Goal: Communication & Community: Ask a question

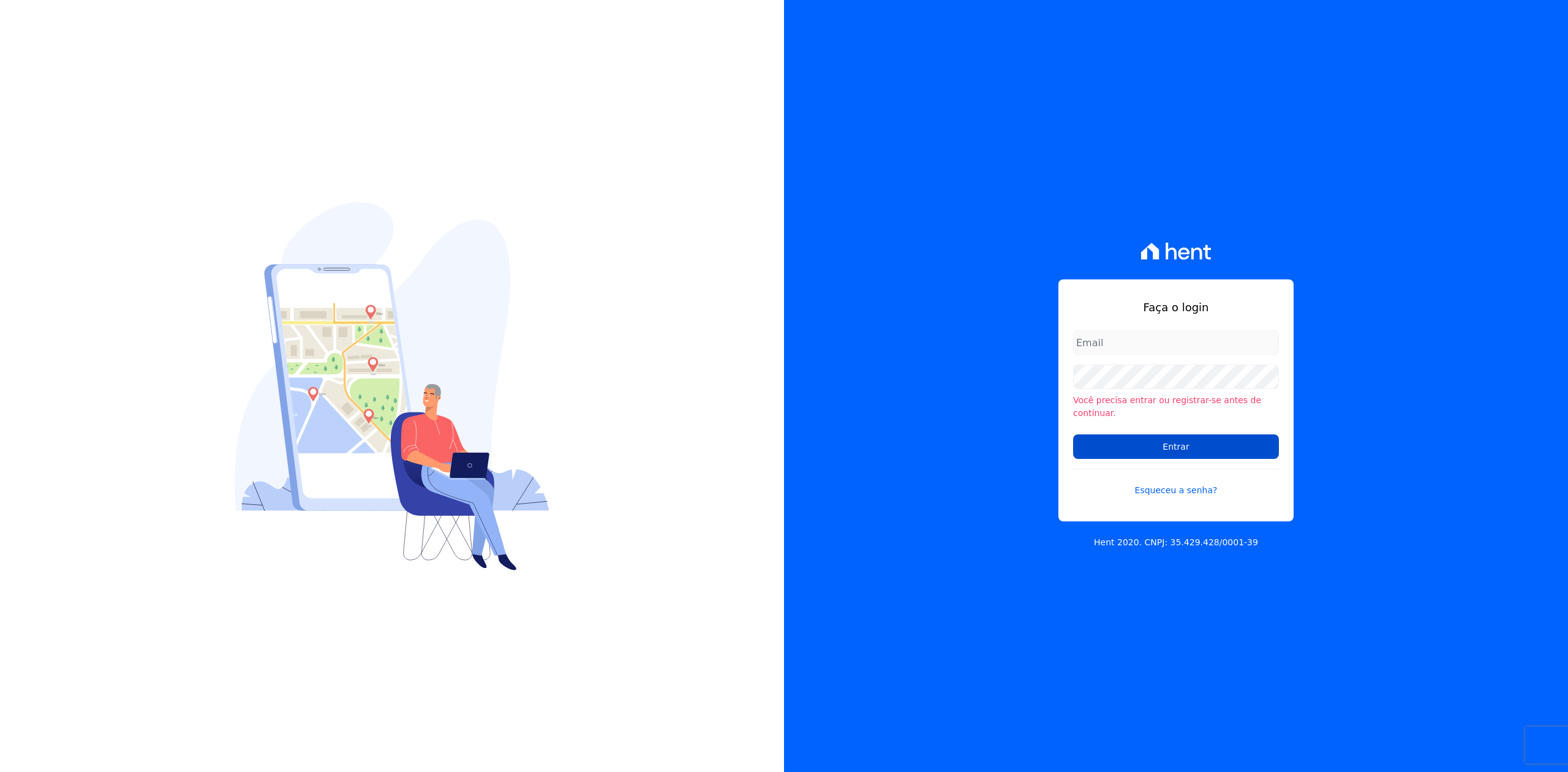
type input "[PERSON_NAME][EMAIL_ADDRESS][DOMAIN_NAME]"
click at [1165, 435] on input "Entrar" at bounding box center [1176, 447] width 206 height 25
click at [1189, 443] on input "Entrar" at bounding box center [1176, 446] width 206 height 25
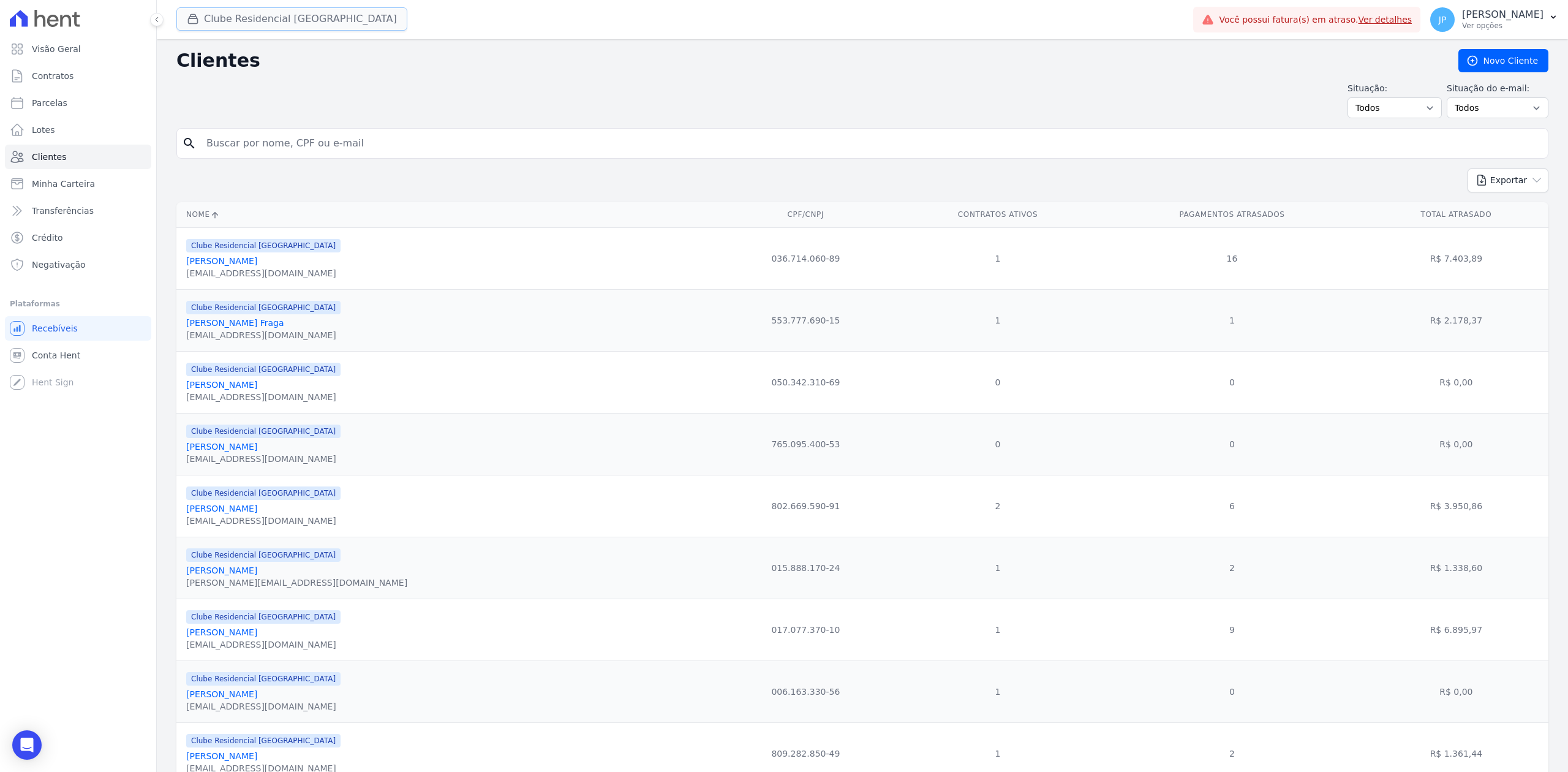
click at [186, 22] on icon "button" at bounding box center [192, 19] width 12 height 12
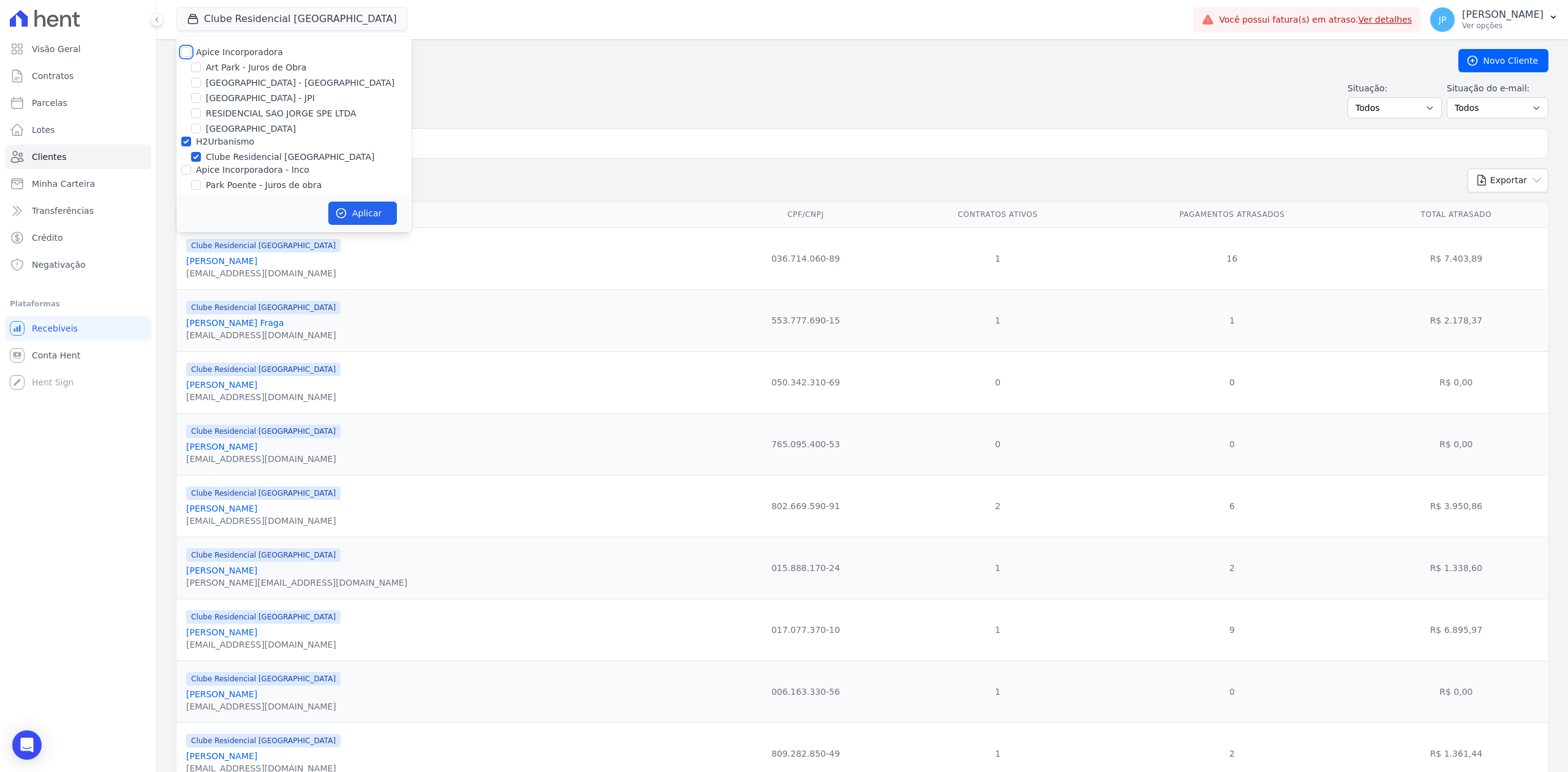
click at [188, 53] on input "Apice Incorporadora" at bounding box center [186, 53] width 10 height 10
checkbox input "true"
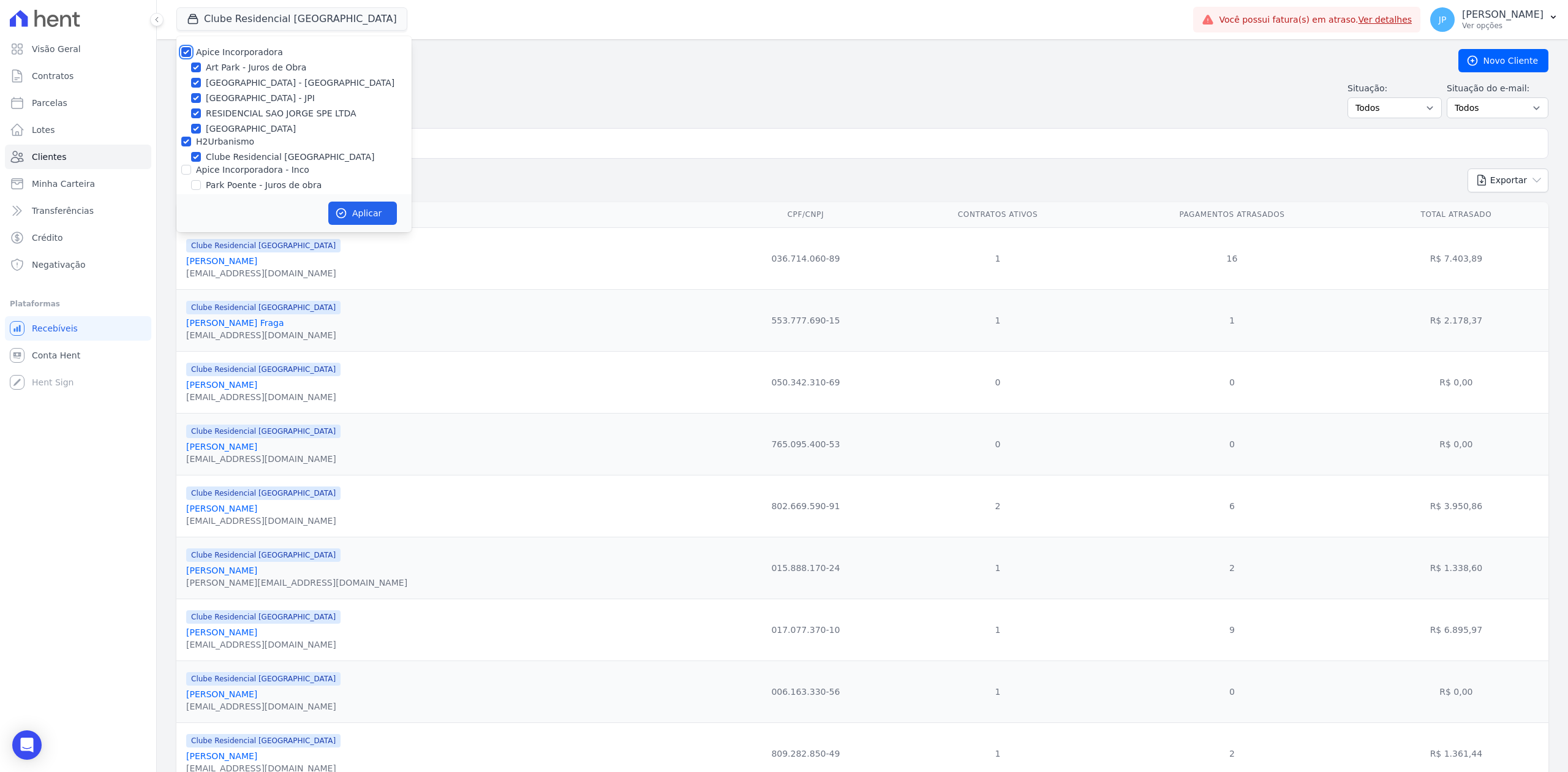
checkbox input "true"
click at [186, 174] on input "Apice Incorporadora - Inco" at bounding box center [186, 170] width 10 height 10
checkbox input "true"
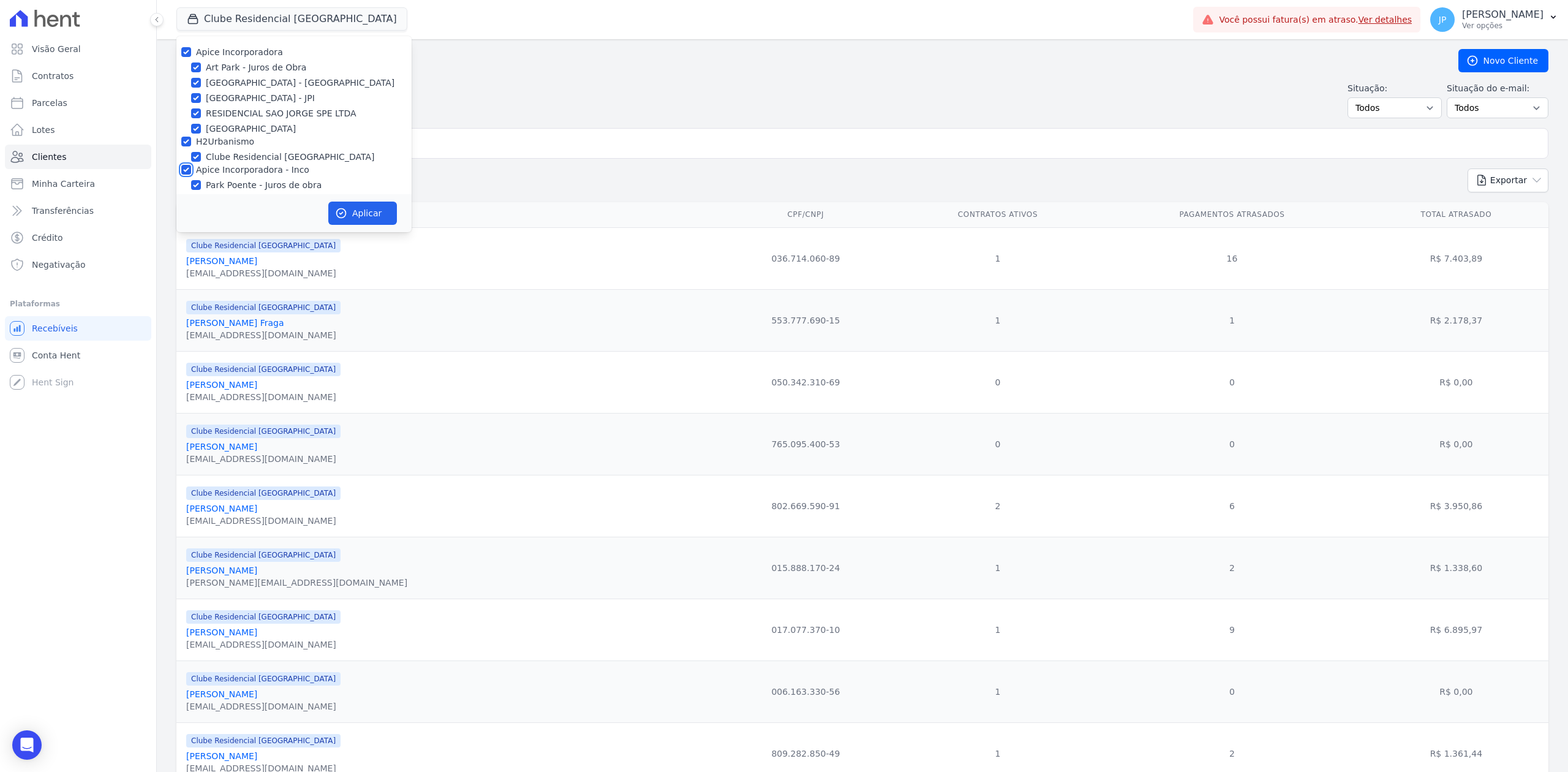
checkbox input "true"
click at [351, 215] on button "Aplicar" at bounding box center [362, 212] width 68 height 23
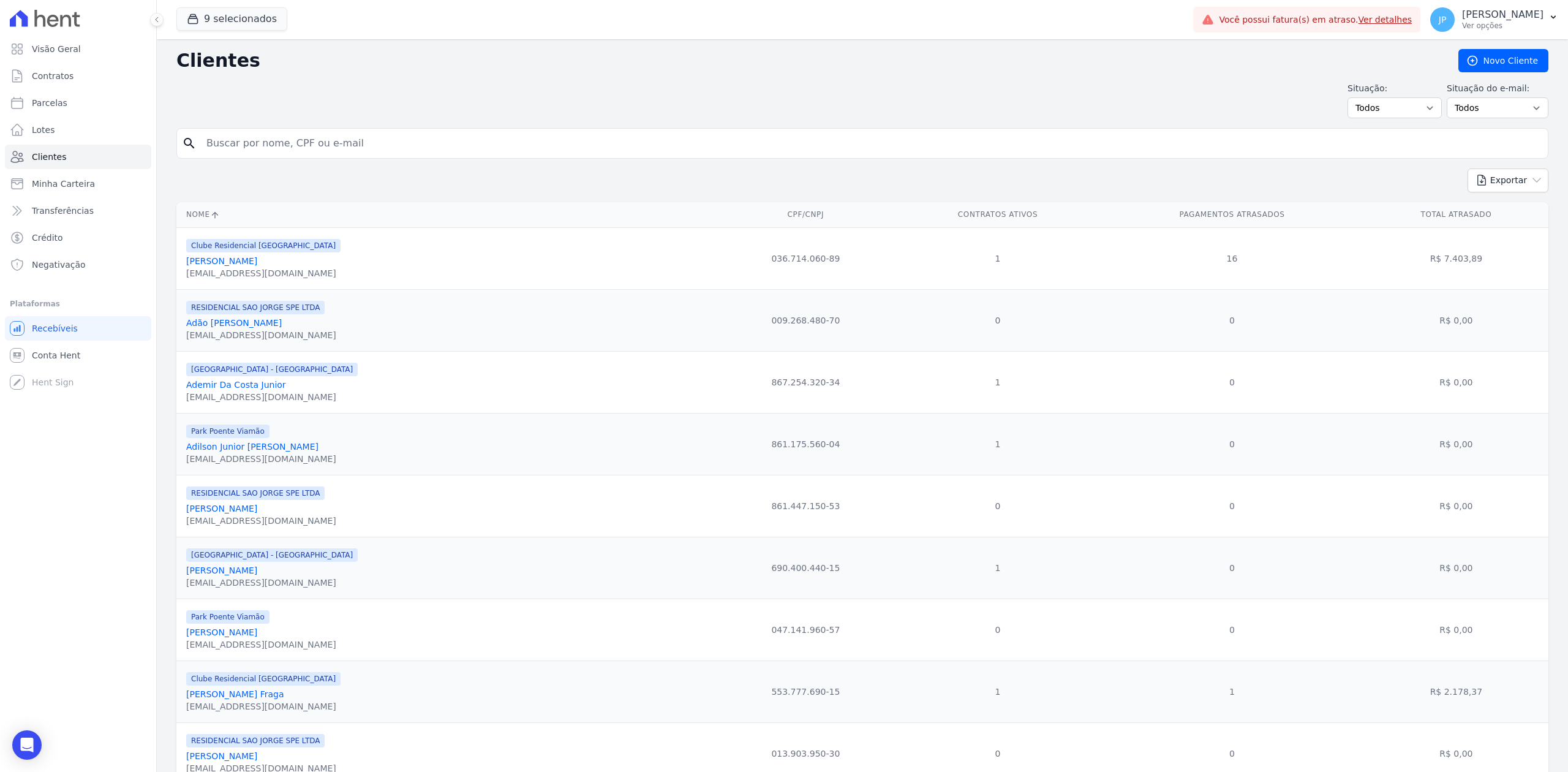
click at [266, 147] on input "search" at bounding box center [871, 143] width 1344 height 25
type input "deivid"
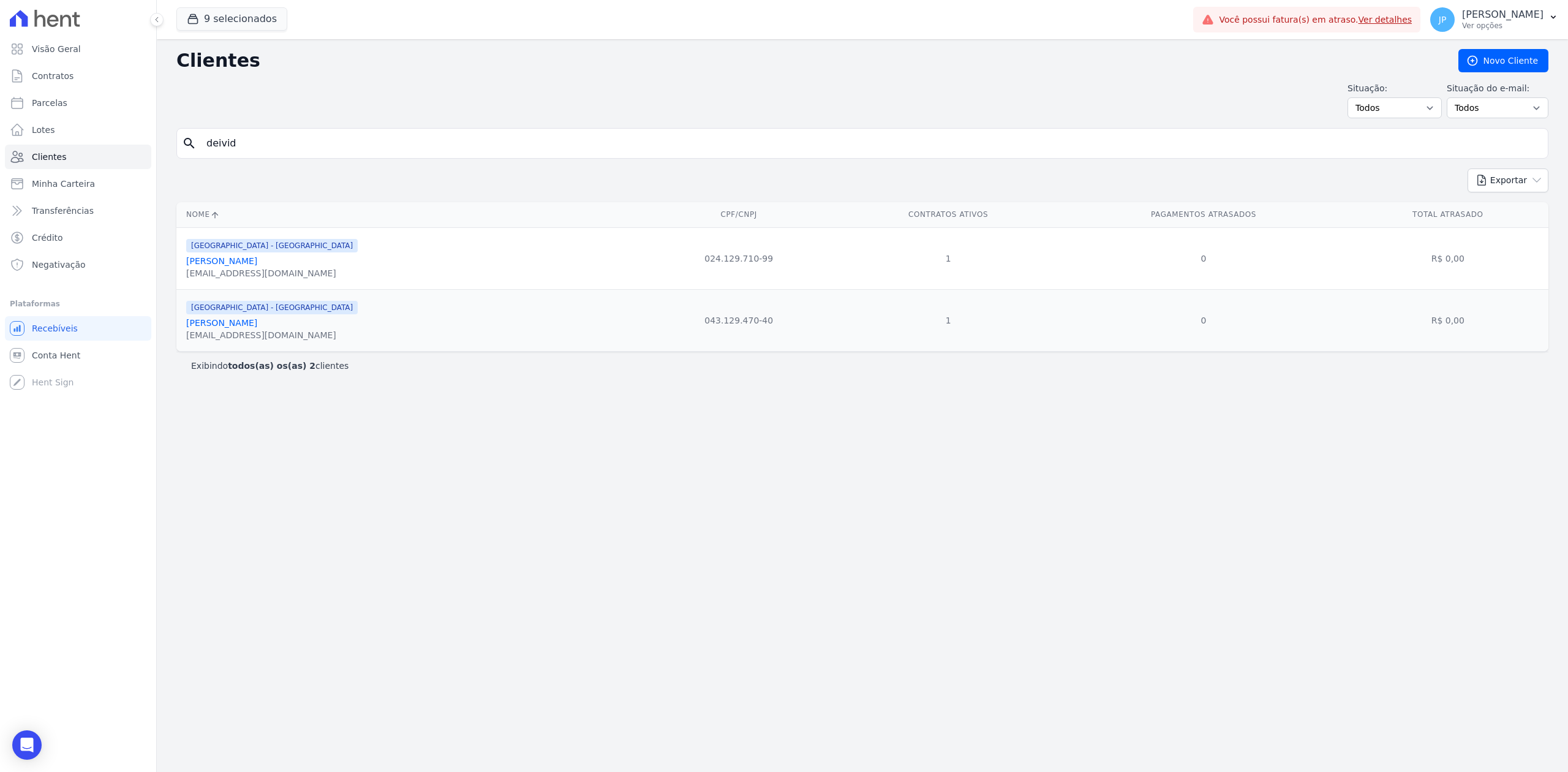
drag, startPoint x: 276, startPoint y: 120, endPoint x: 257, endPoint y: 155, distance: 39.8
click at [258, 152] on div "Clientes [GEOGRAPHIC_DATA] Situação: Todos Adimplentes Inadimplentes Situação d…" at bounding box center [862, 406] width 1411 height 733
drag, startPoint x: 197, startPoint y: 160, endPoint x: 172, endPoint y: 163, distance: 25.2
click at [172, 163] on div "Clientes [GEOGRAPHIC_DATA] Situação: Todos Adimplentes Inadimplentes Situação d…" at bounding box center [862, 406] width 1411 height 733
paste input "DEIVID DE OLIVRIRA [PERSON_NAME]"
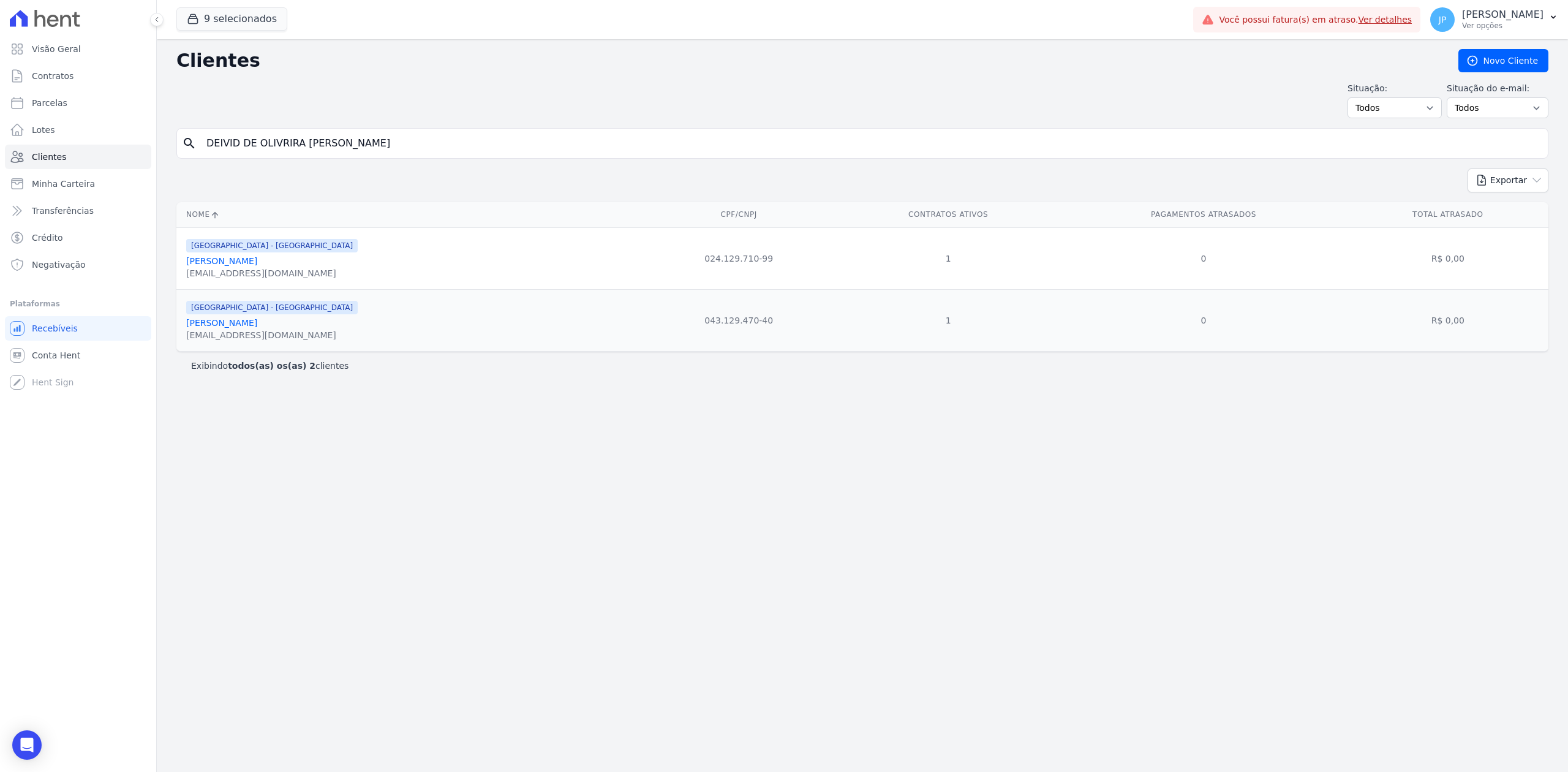
type input "DEIVID DE OLIVRIRA [PERSON_NAME]"
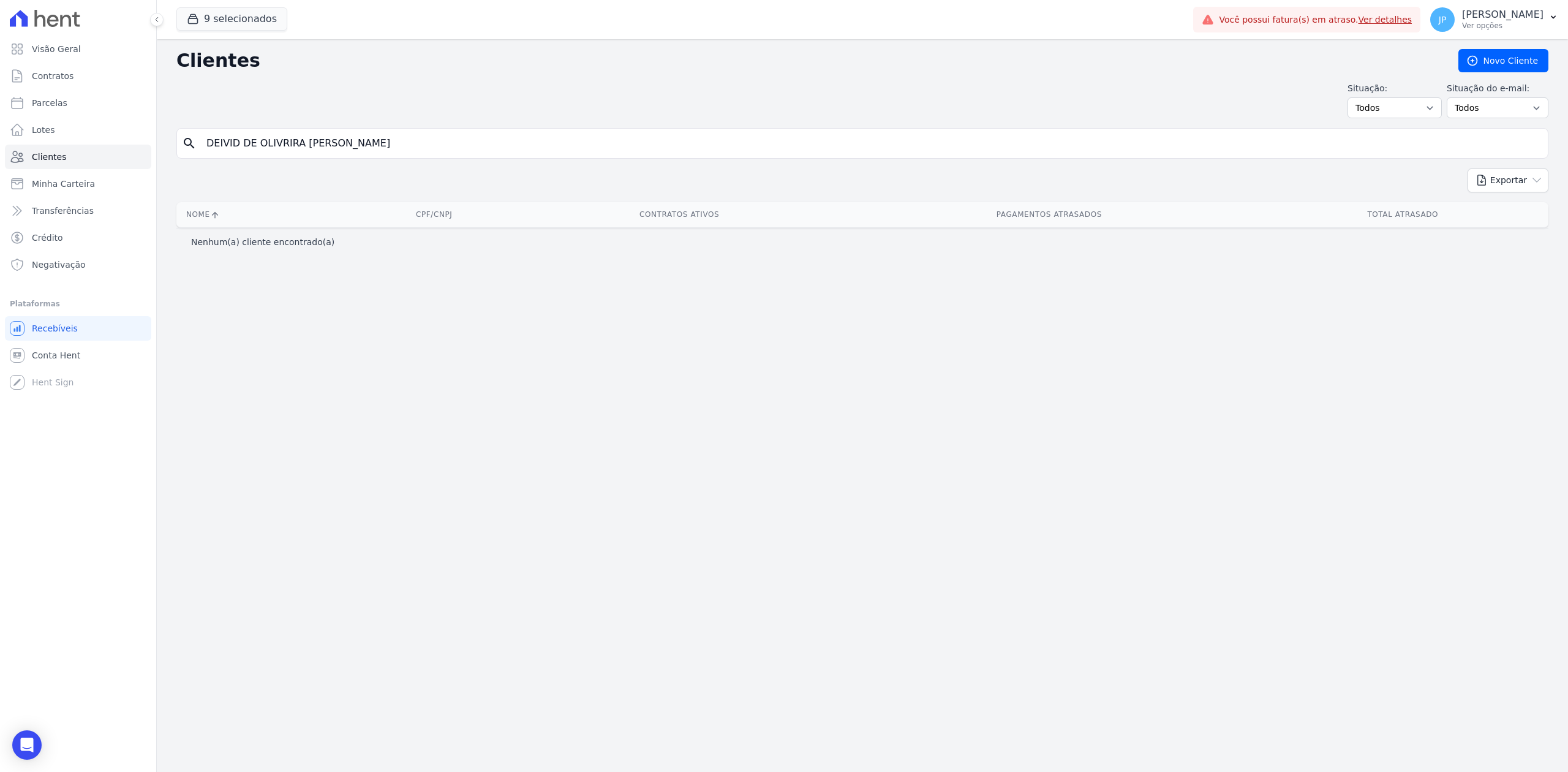
drag, startPoint x: 359, startPoint y: 156, endPoint x: 241, endPoint y: 160, distance: 118.1
click at [241, 160] on form "search DEIVID DE OLIVRIRA [PERSON_NAME]" at bounding box center [863, 148] width 1373 height 41
type input "DEIVID"
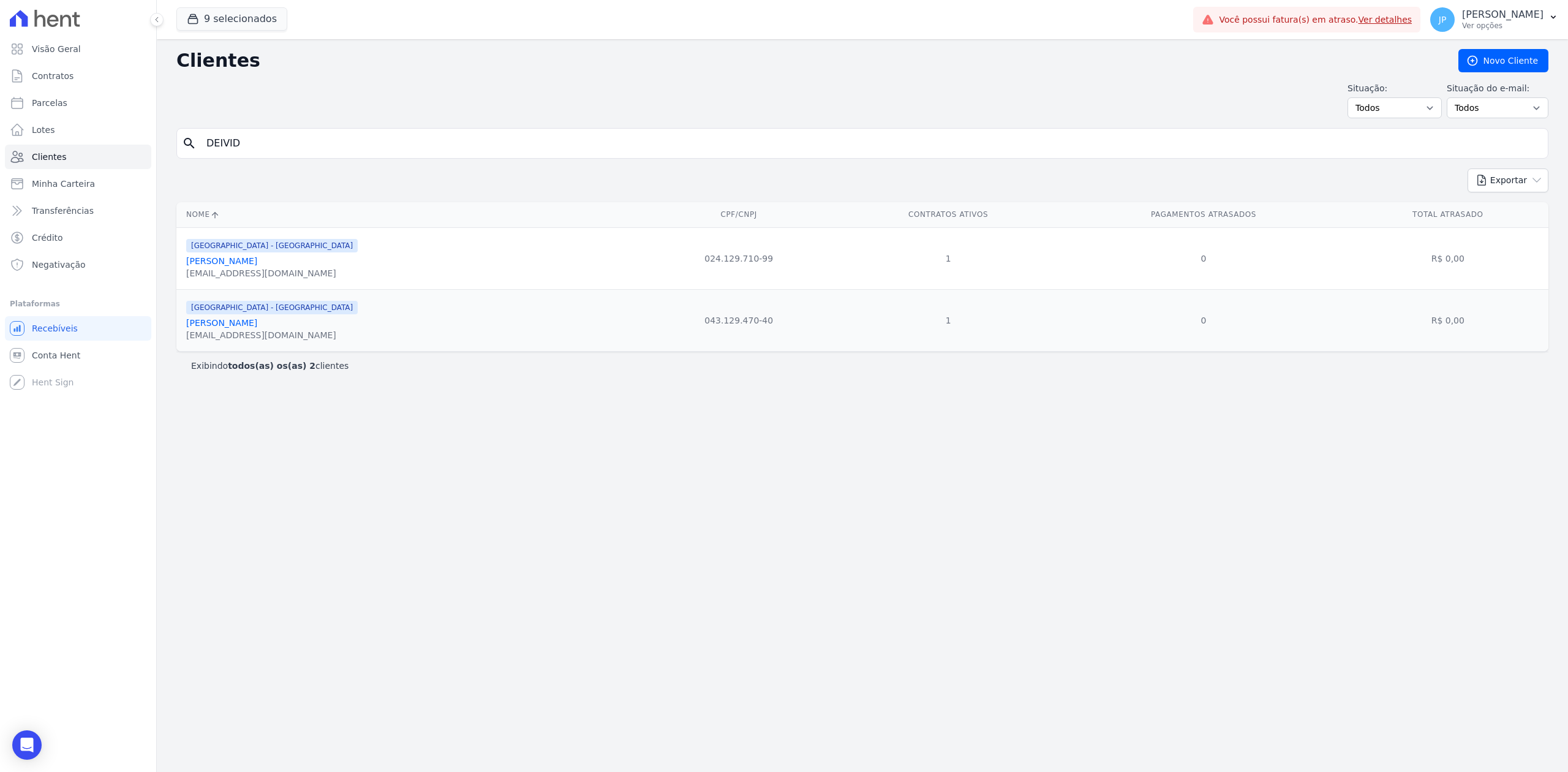
drag, startPoint x: 275, startPoint y: 150, endPoint x: 173, endPoint y: 163, distance: 102.8
click at [173, 163] on div "Clientes [GEOGRAPHIC_DATA] Situação: Todos Adimplentes Inadimplentes Situação d…" at bounding box center [862, 406] width 1411 height 733
paste input "[PERSON_NAME]"
type input "[PERSON_NAME]"
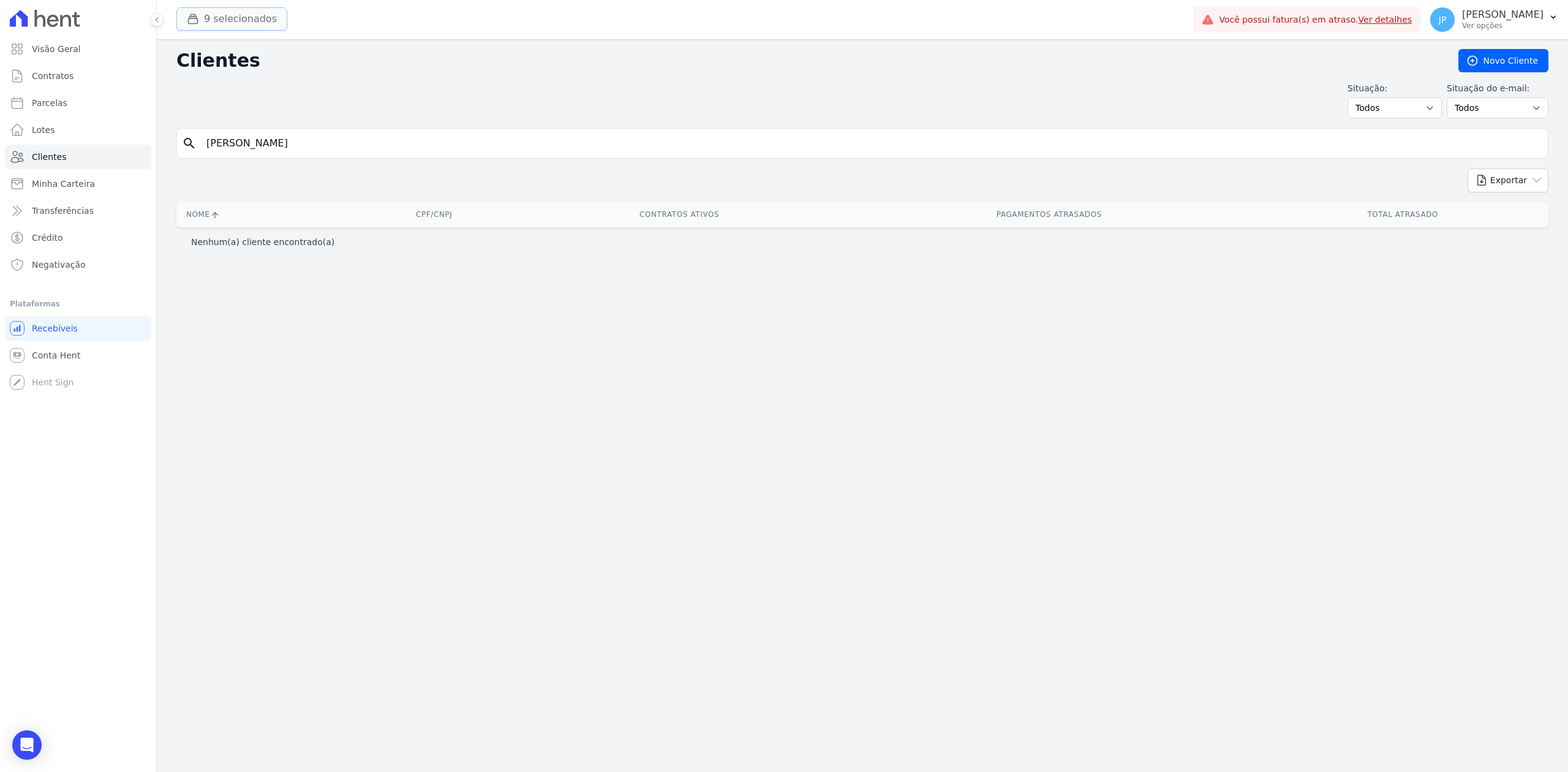
click at [186, 20] on button "9 selecionados" at bounding box center [232, 18] width 111 height 23
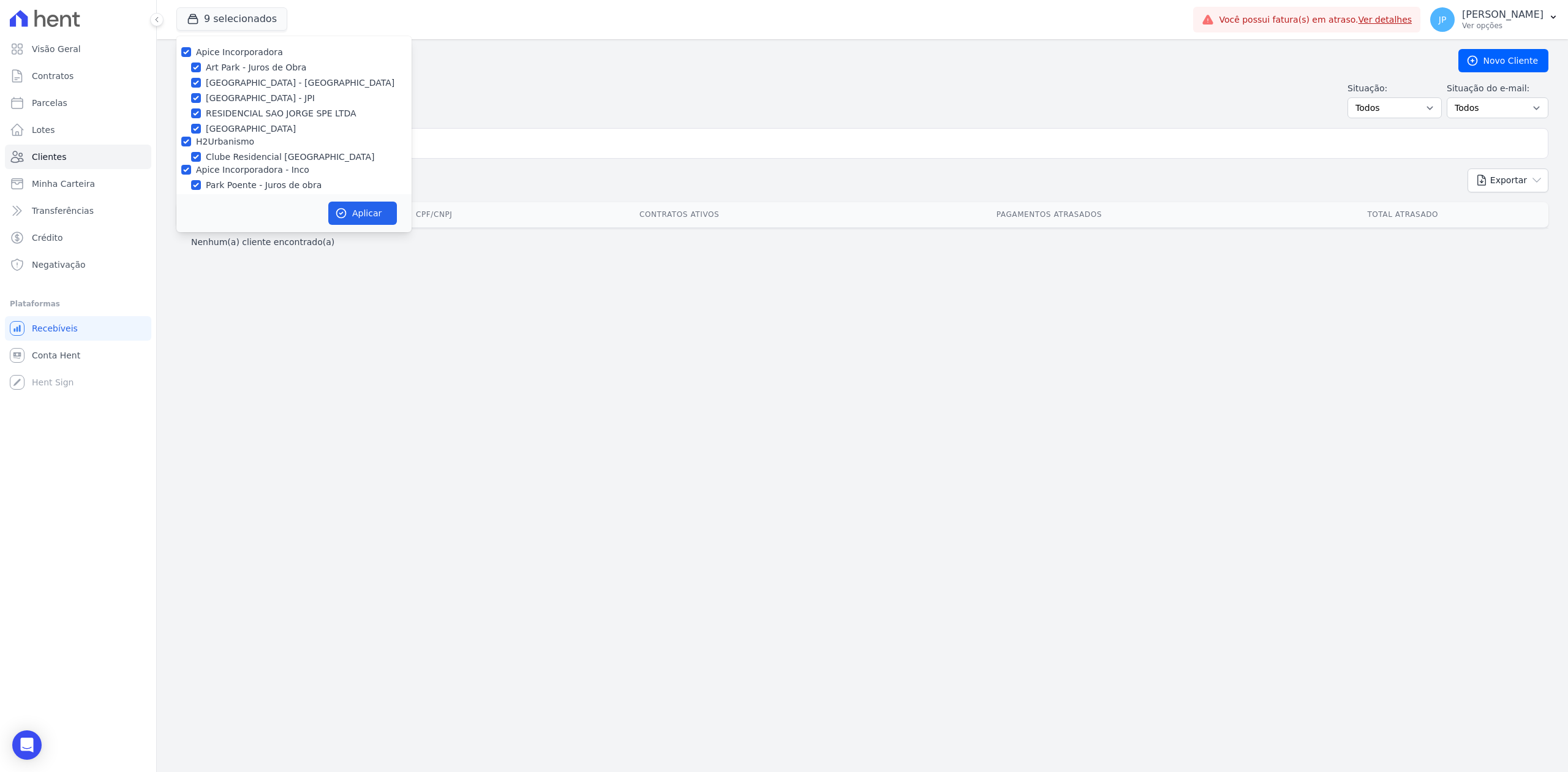
click at [360, 354] on div "Clientes [GEOGRAPHIC_DATA] Situação: Todos Adimplentes Inadimplentes Situação d…" at bounding box center [862, 406] width 1411 height 733
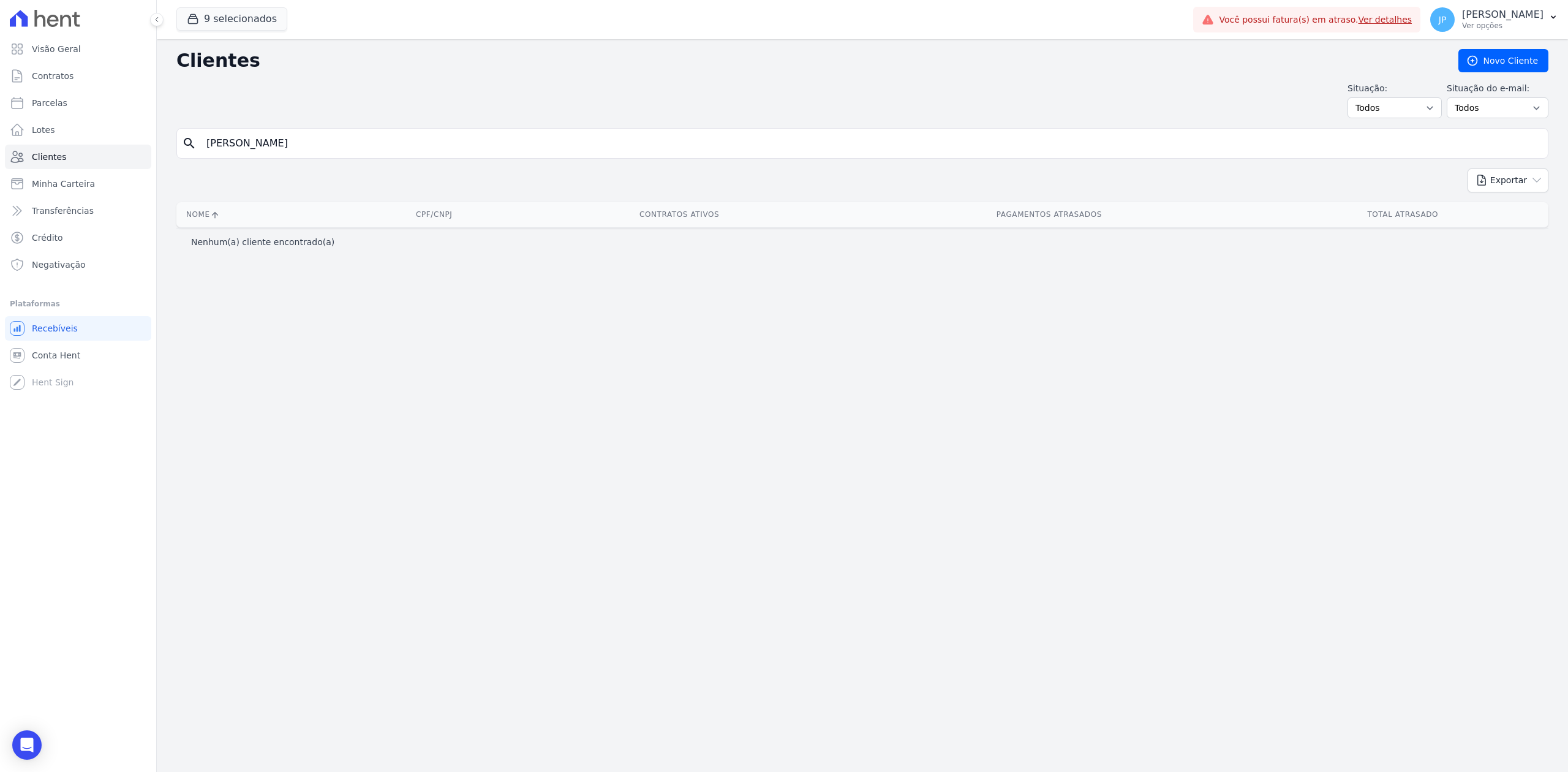
click at [348, 150] on input "[PERSON_NAME]" at bounding box center [871, 143] width 1344 height 25
type input "DEIVID"
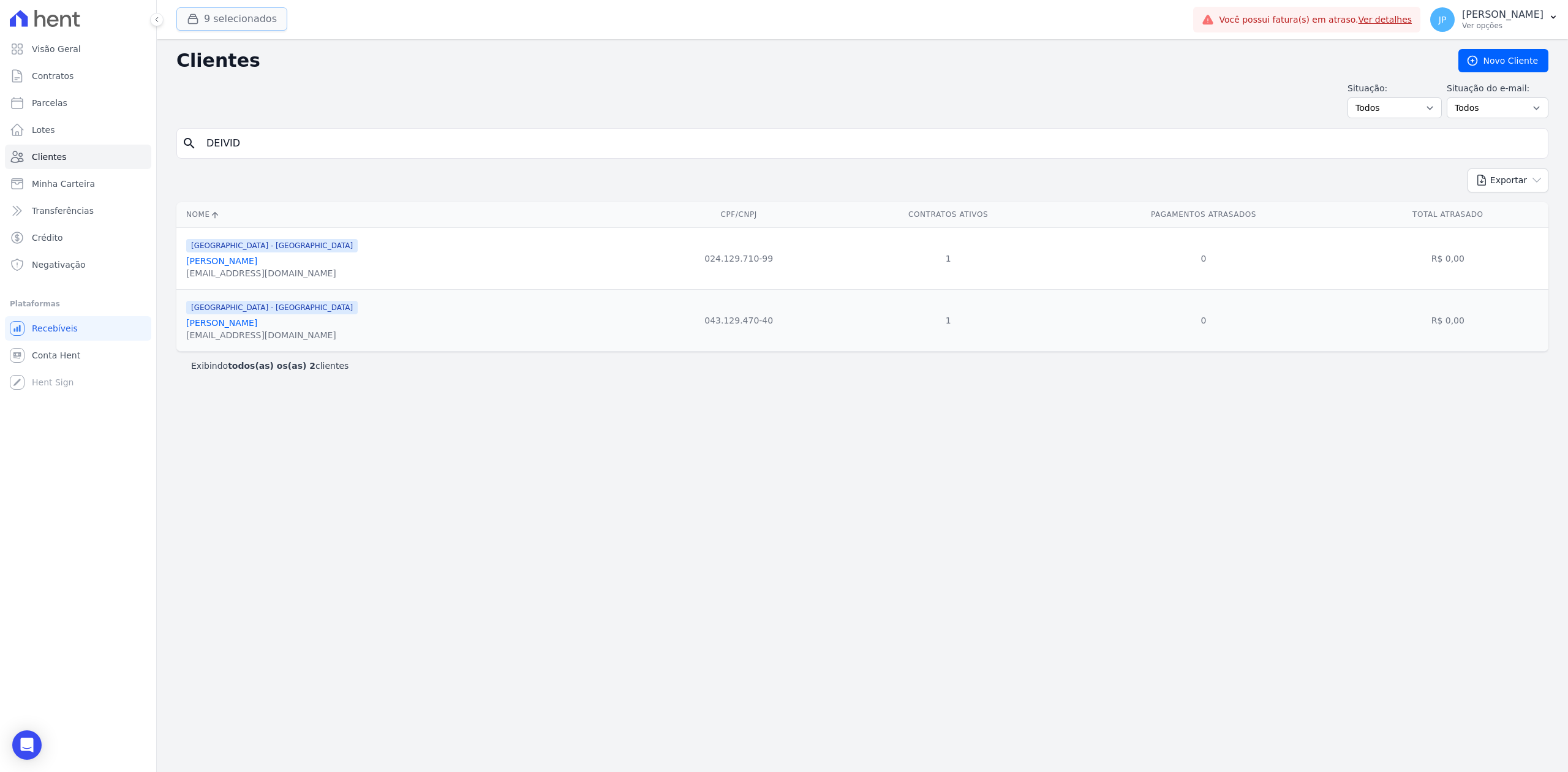
click at [181, 23] on button "9 selecionados" at bounding box center [232, 18] width 111 height 23
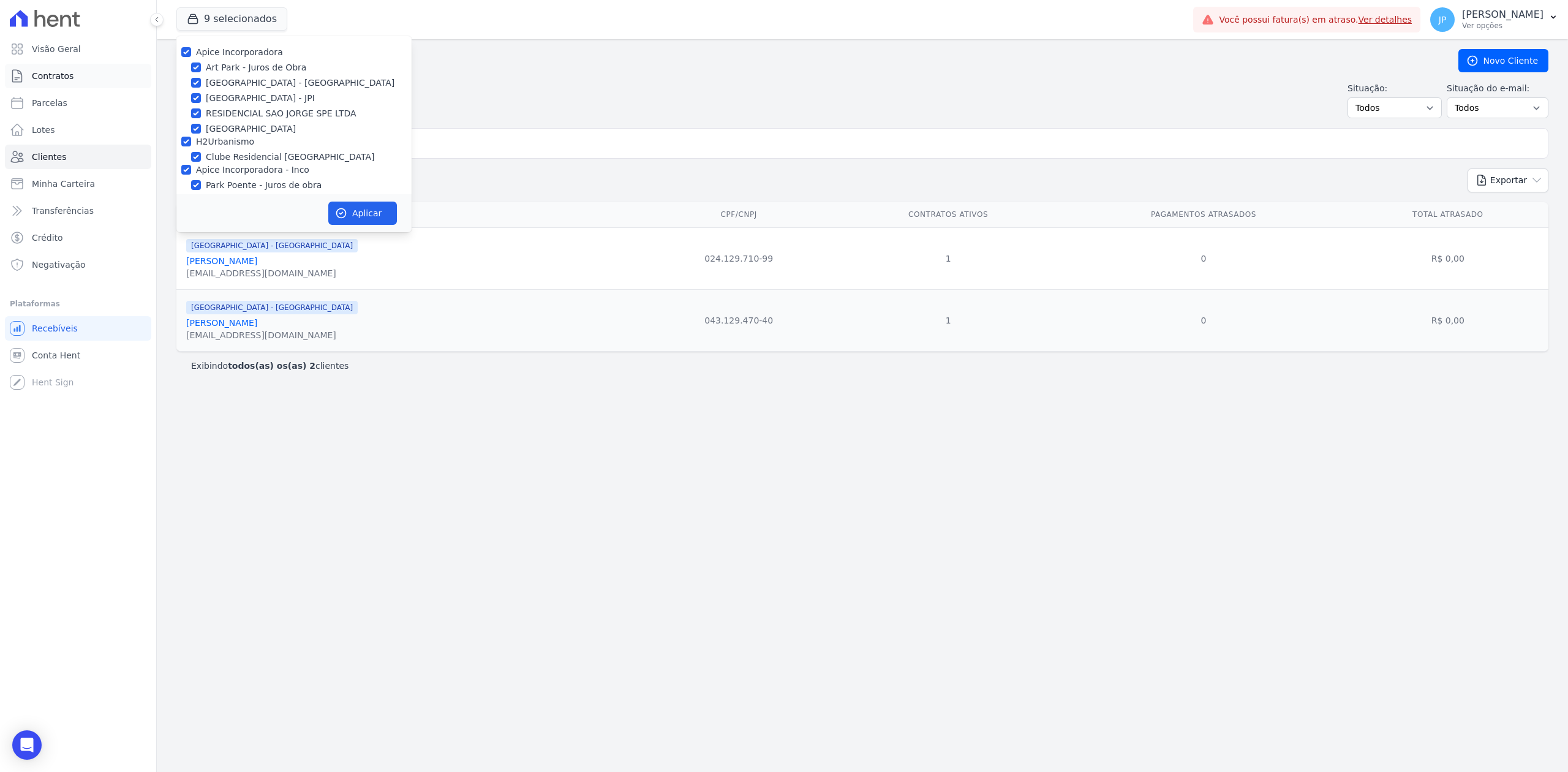
click at [79, 76] on link "Contratos" at bounding box center [78, 75] width 147 height 25
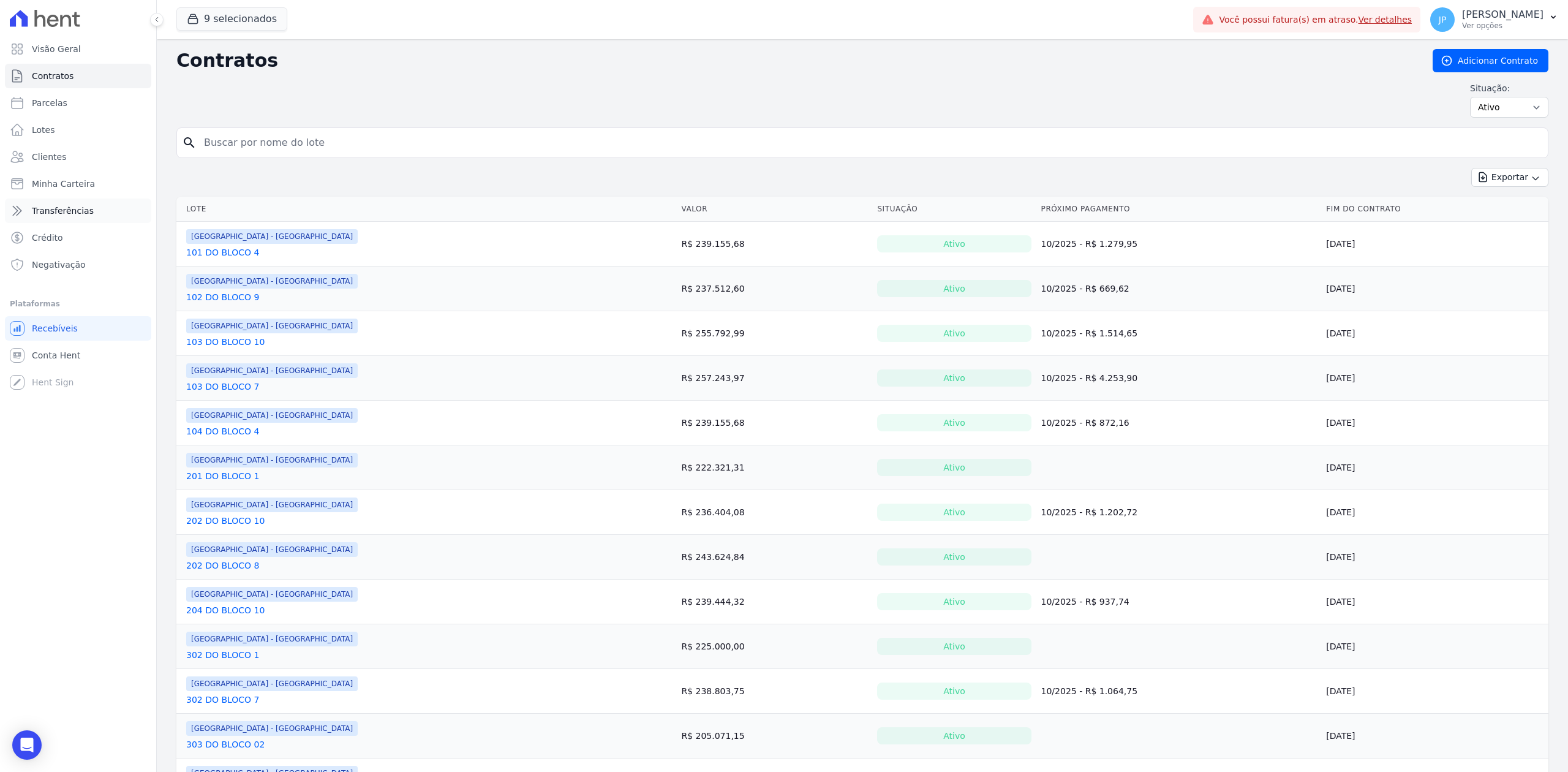
click at [73, 220] on link "Transferências" at bounding box center [78, 210] width 147 height 25
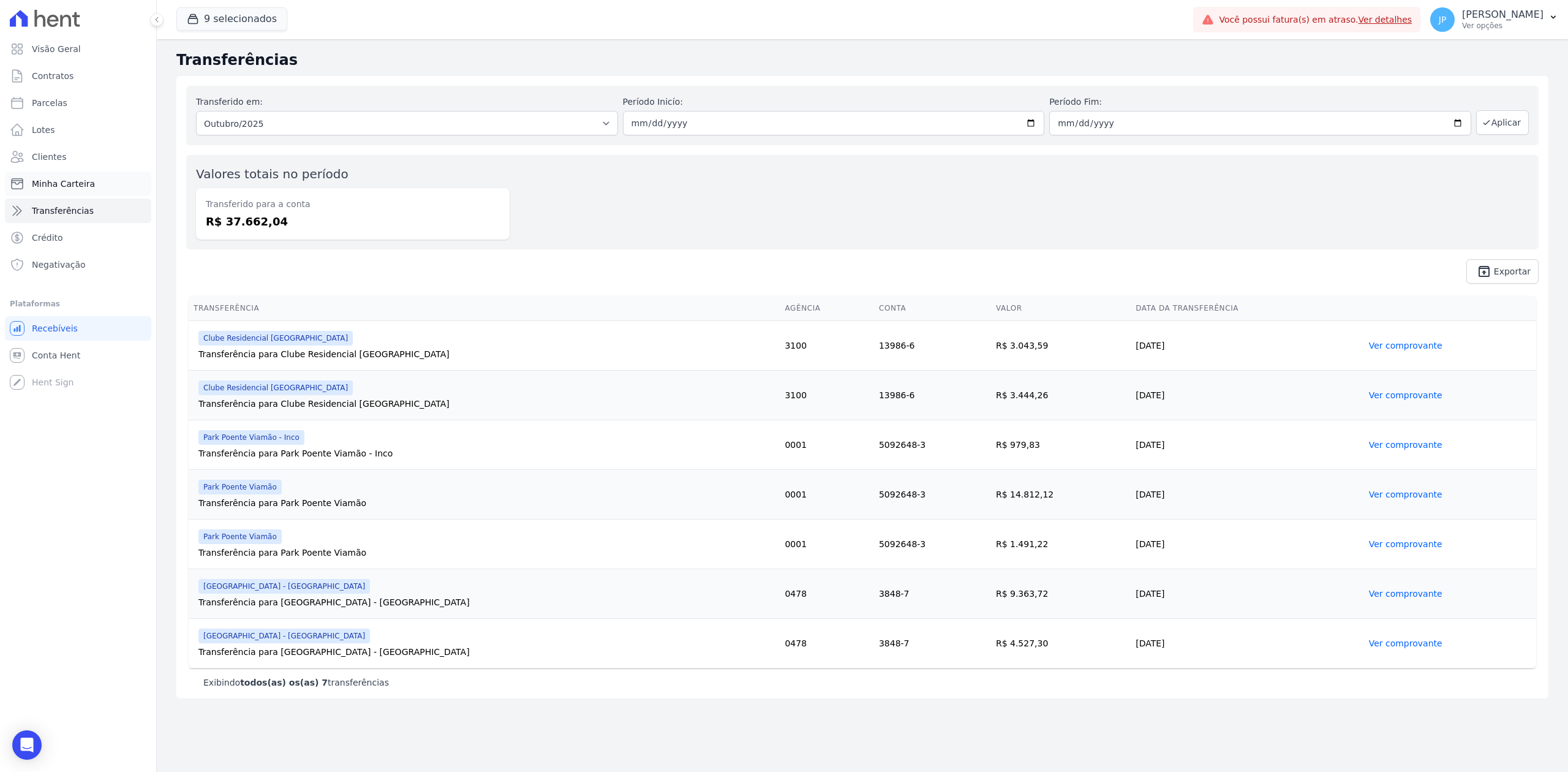
click at [74, 187] on span "Minha Carteira" at bounding box center [63, 184] width 63 height 12
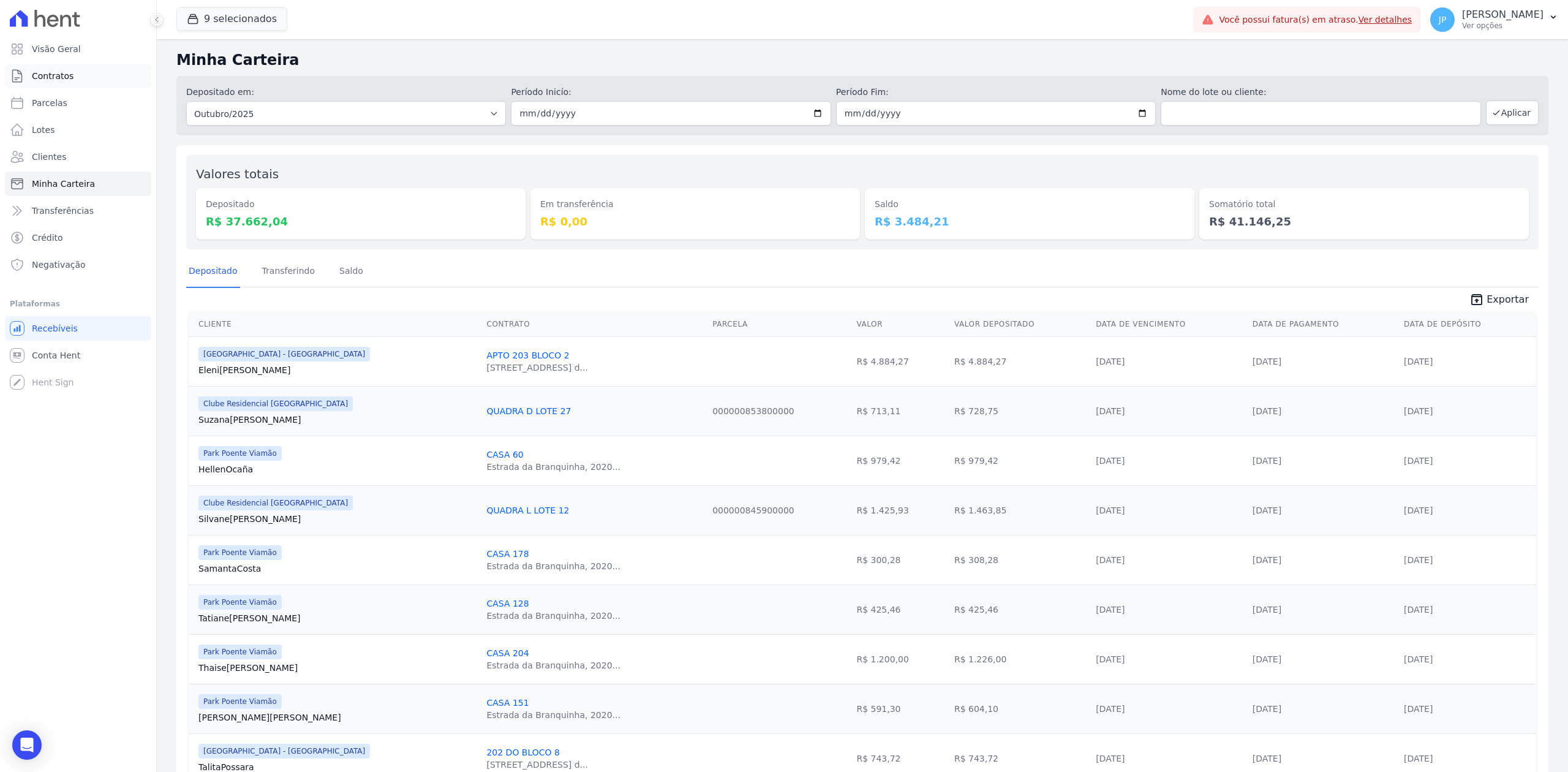
click at [88, 87] on link "Contratos" at bounding box center [78, 75] width 147 height 25
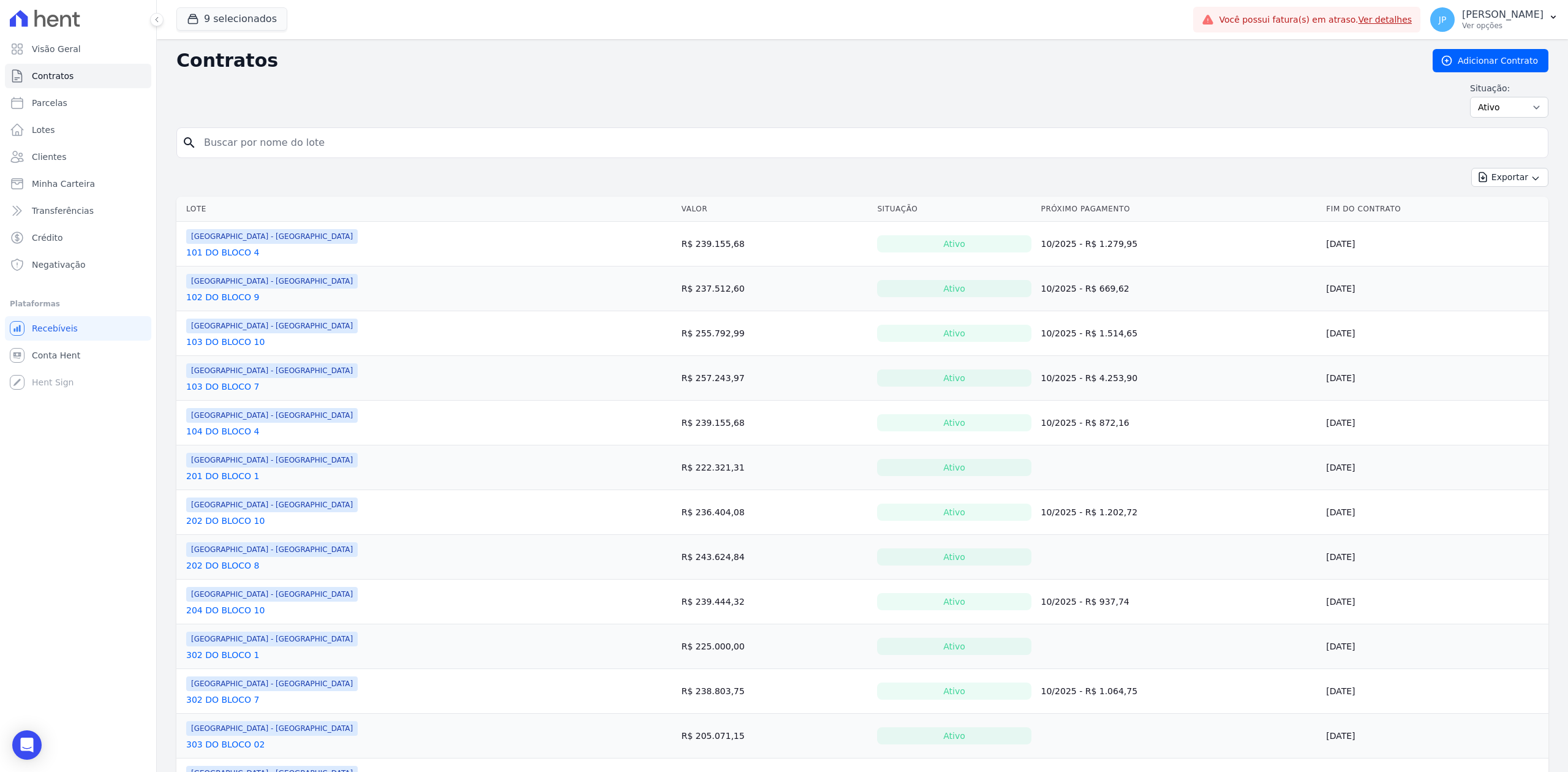
click at [610, 165] on form "search" at bounding box center [863, 147] width 1373 height 41
click at [1509, 104] on select "Ativo Todos Pausado Distratado Rascunho Expirado Encerrado" at bounding box center [1509, 107] width 78 height 21
click at [1397, 105] on div "Situação: Ativo Todos Pausado Distratado Rascunho Expirado Encerrado" at bounding box center [863, 100] width 1373 height 36
click at [81, 329] on link "Recebíveis" at bounding box center [78, 328] width 147 height 25
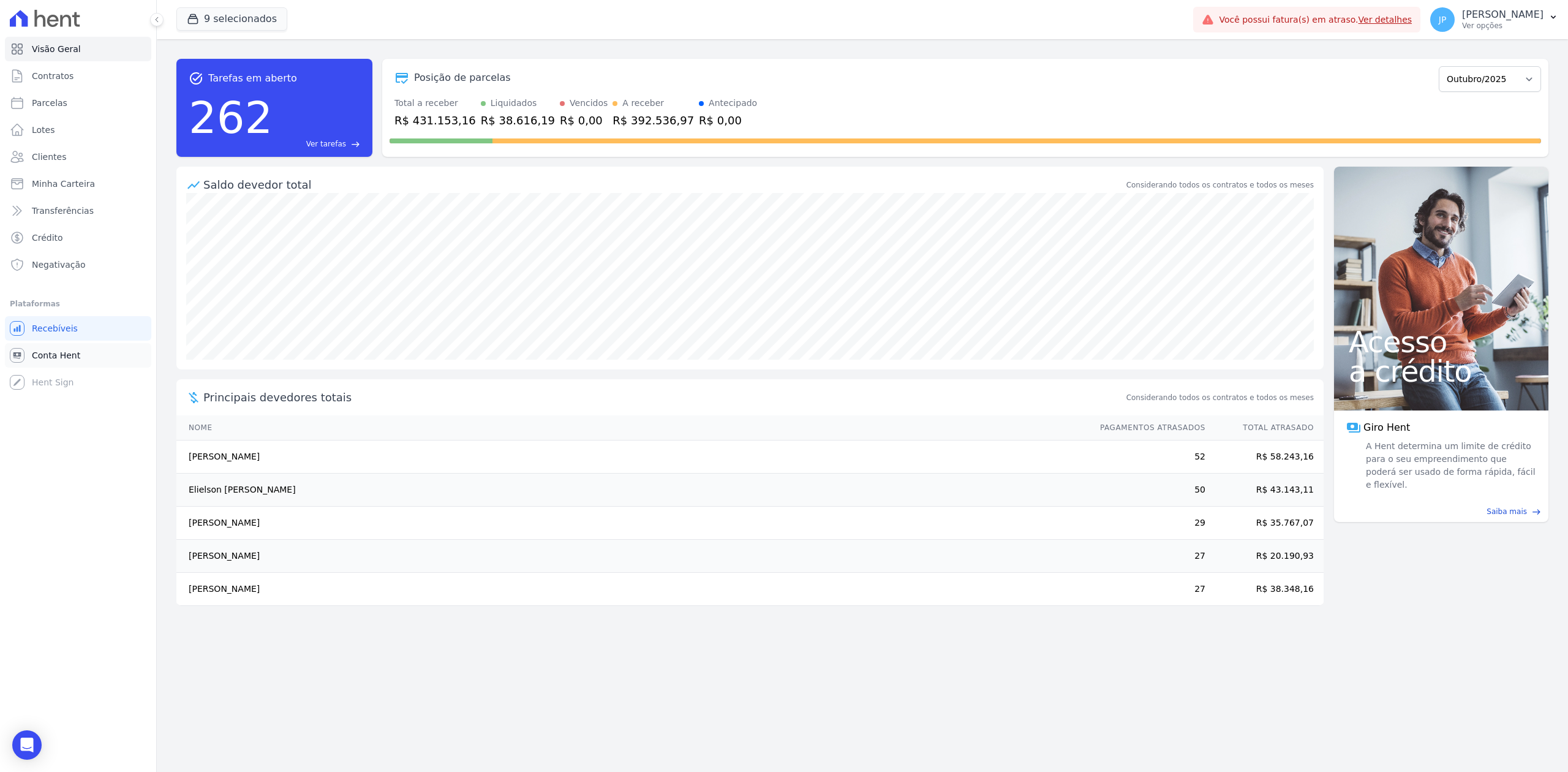
click at [38, 358] on span "Conta Hent" at bounding box center [56, 355] width 49 height 12
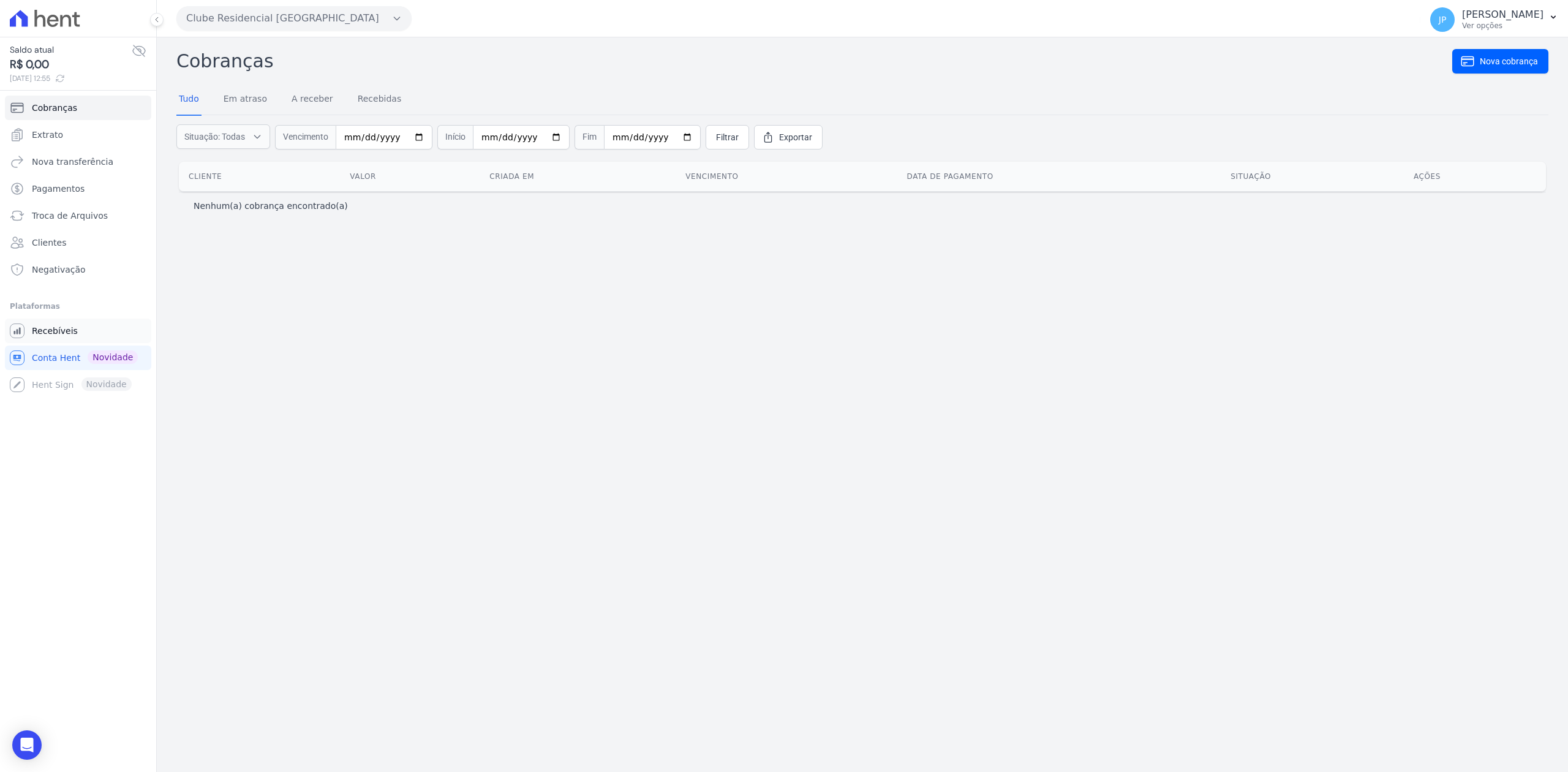
click at [32, 319] on link "Recebíveis" at bounding box center [78, 330] width 147 height 25
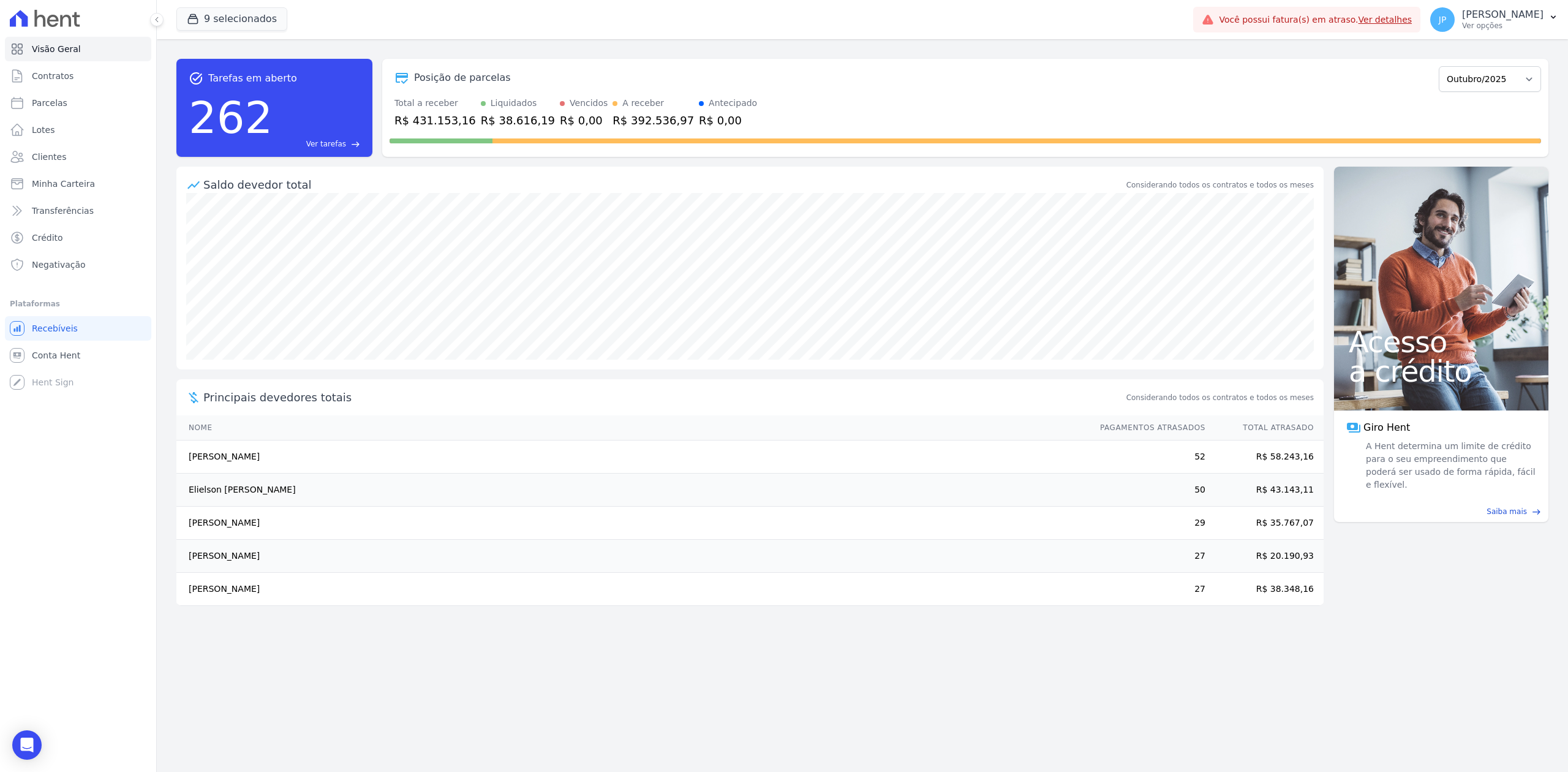
click at [43, 6] on div at bounding box center [78, 18] width 147 height 37
click at [60, 84] on link "Contratos" at bounding box center [78, 75] width 147 height 25
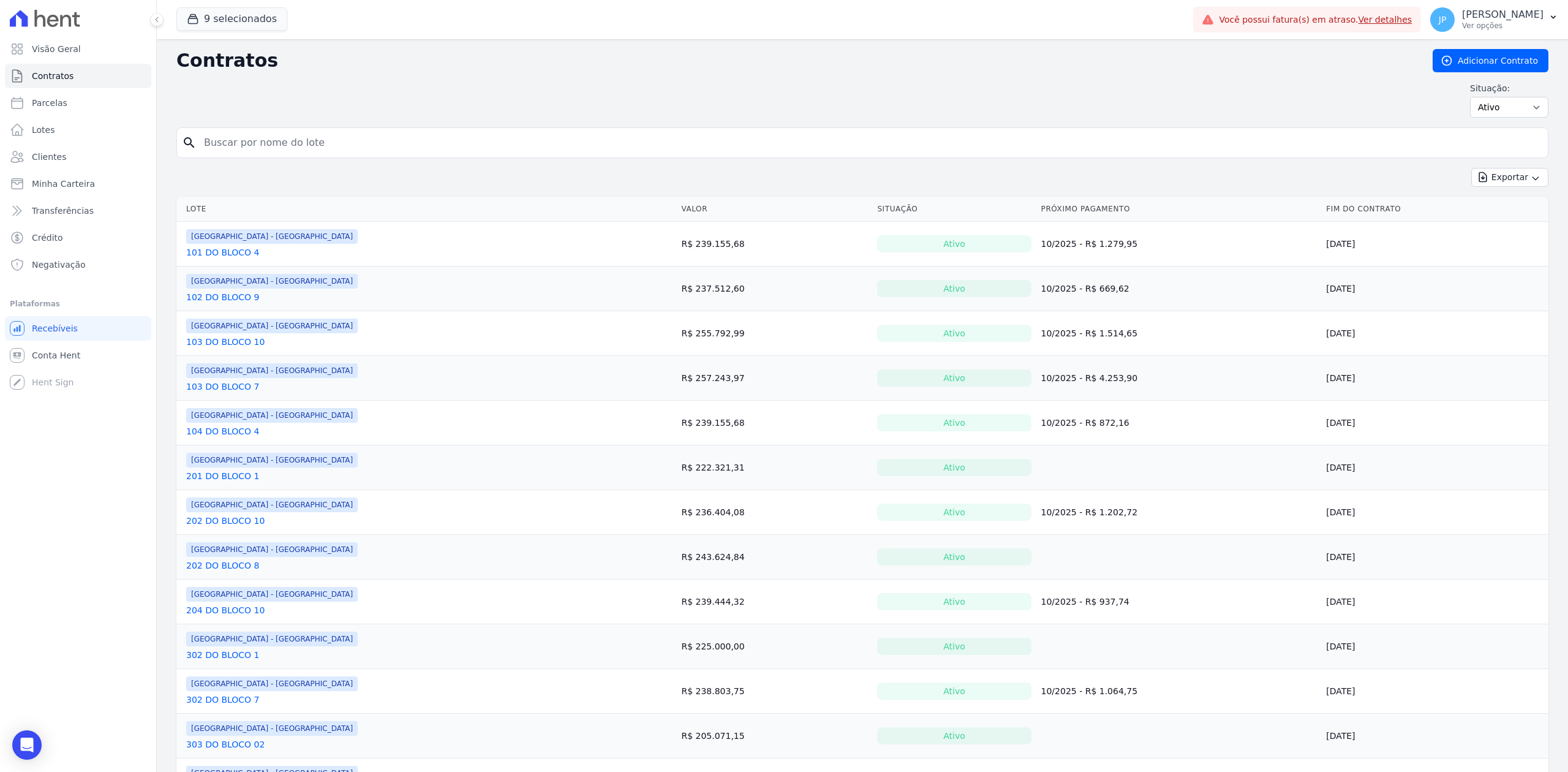
click at [233, 145] on input "search" at bounding box center [870, 143] width 1347 height 25
click at [243, 28] on button "9 selecionados" at bounding box center [232, 18] width 111 height 23
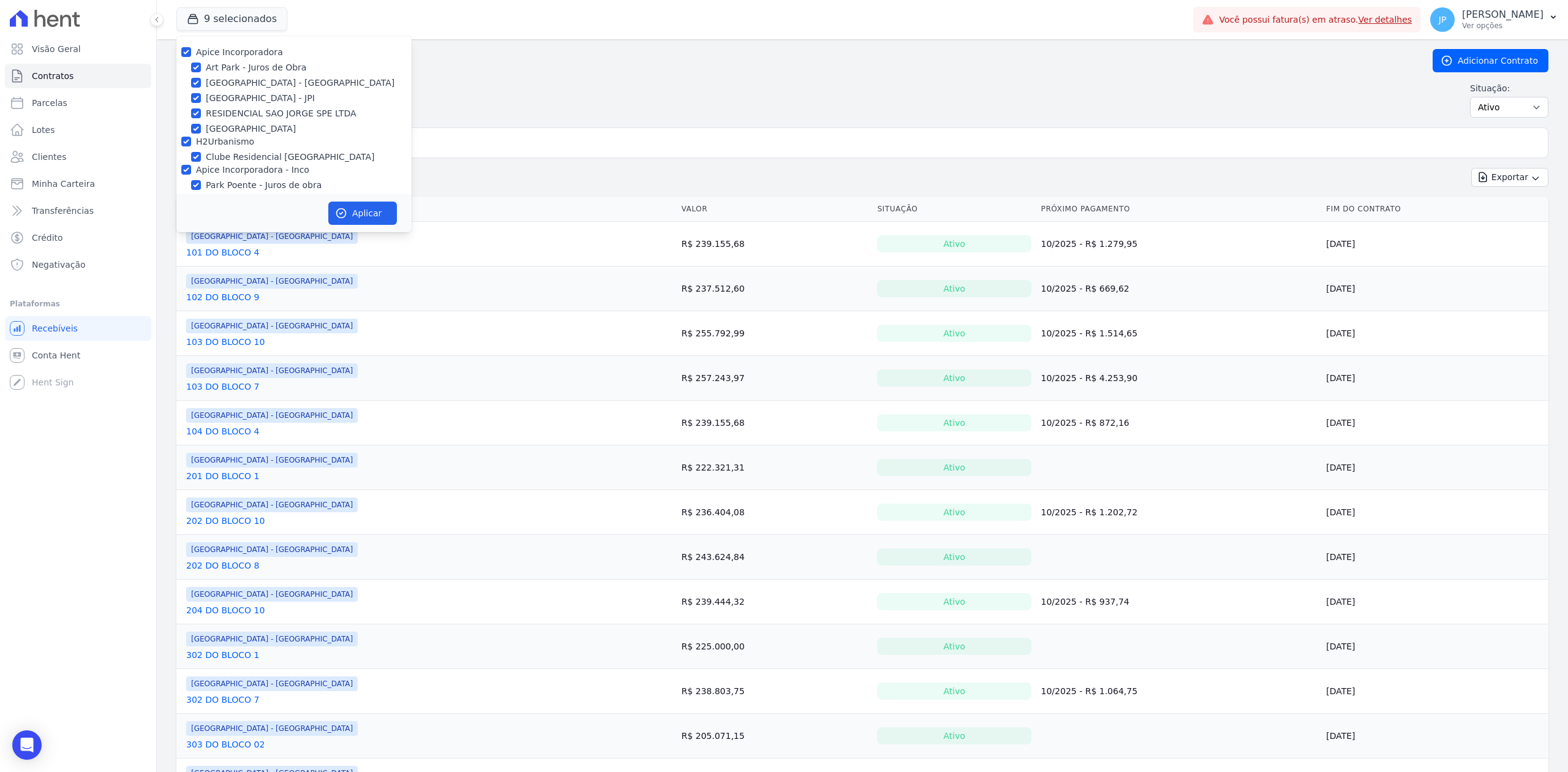
click at [236, 244] on span "[GEOGRAPHIC_DATA] - [GEOGRAPHIC_DATA]" at bounding box center [272, 236] width 172 height 15
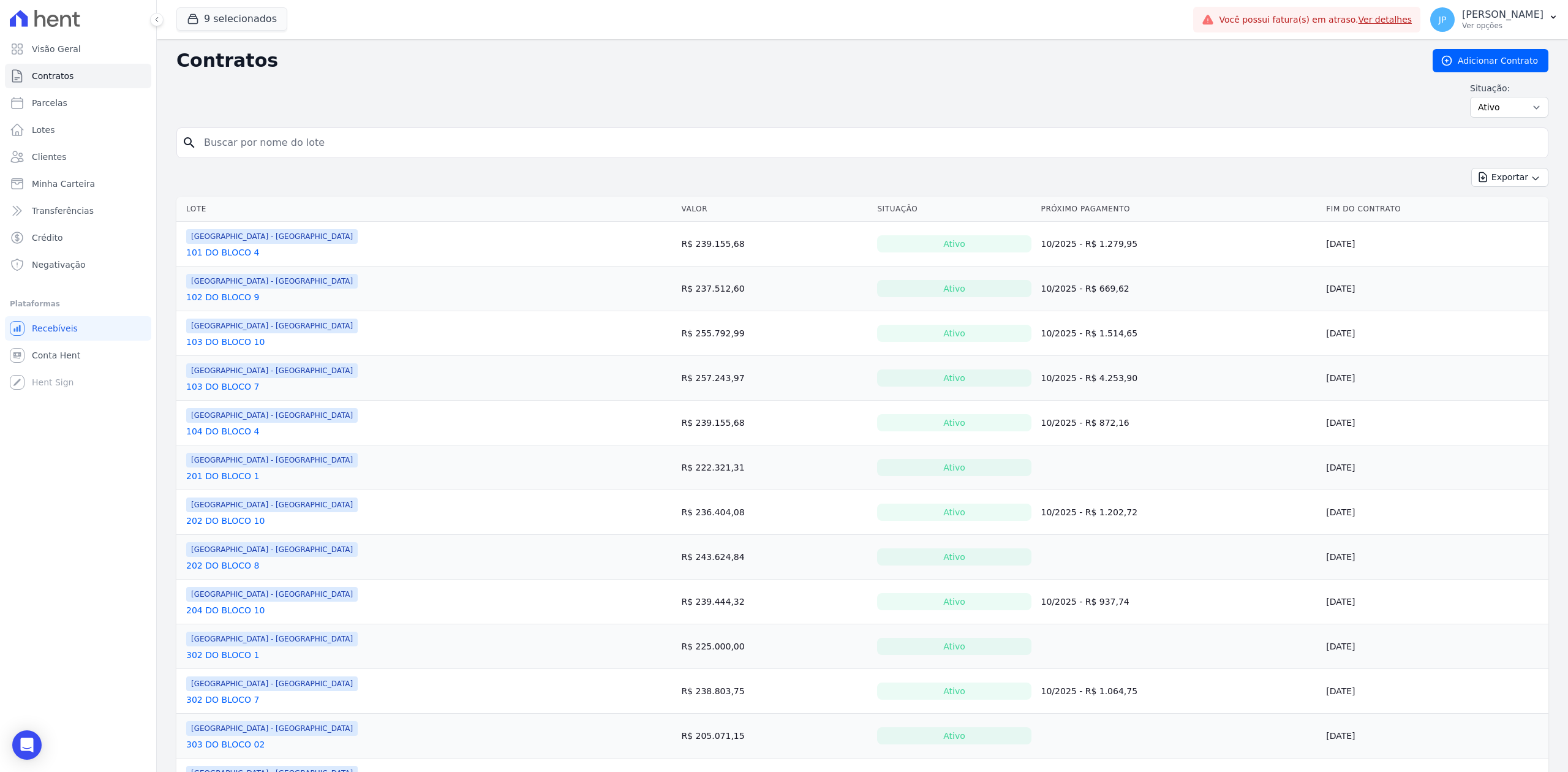
click at [229, 251] on link "101 DO BLOCO 4" at bounding box center [223, 252] width 73 height 12
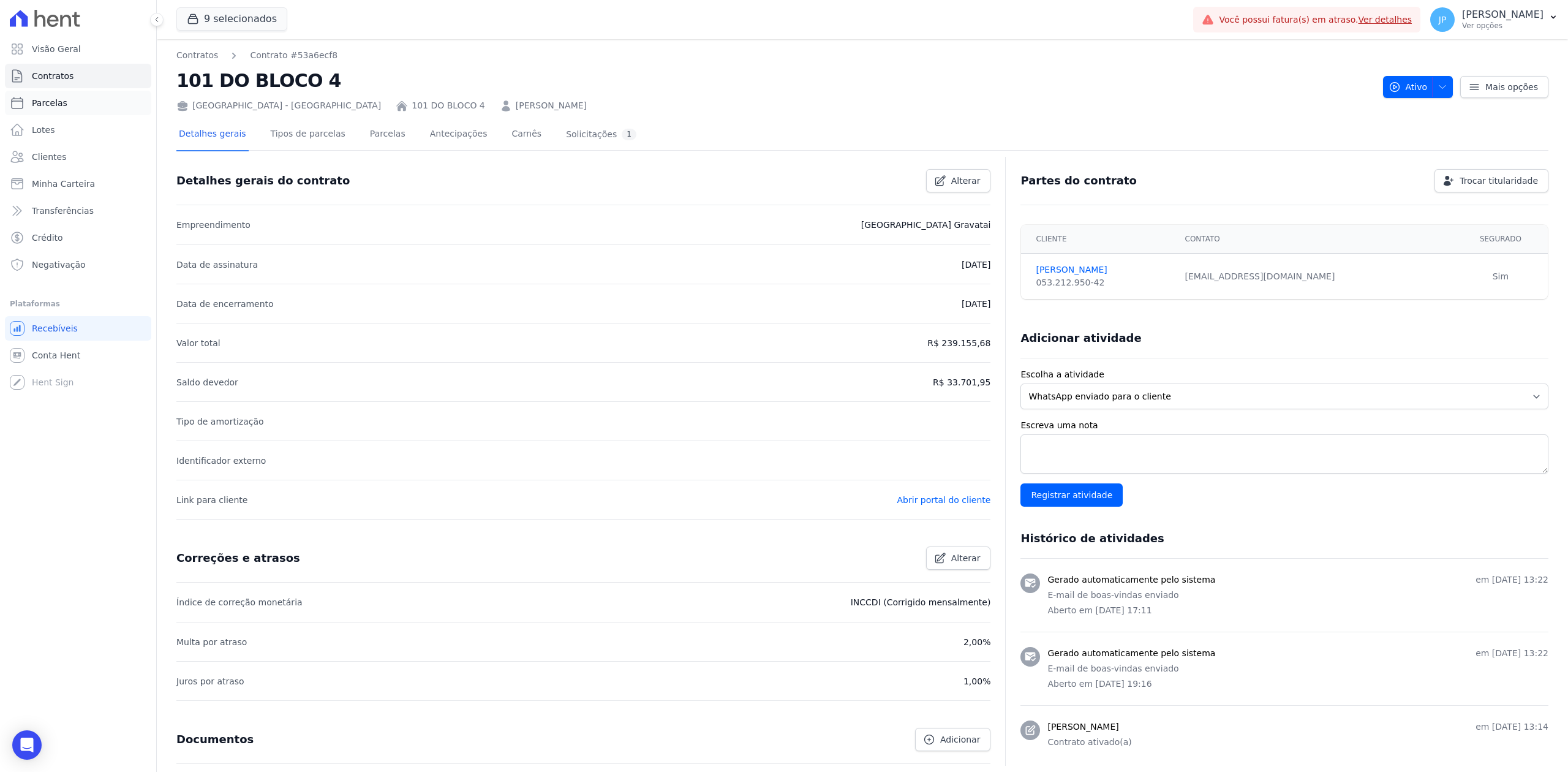
click at [94, 103] on link "Parcelas" at bounding box center [78, 102] width 147 height 25
select select
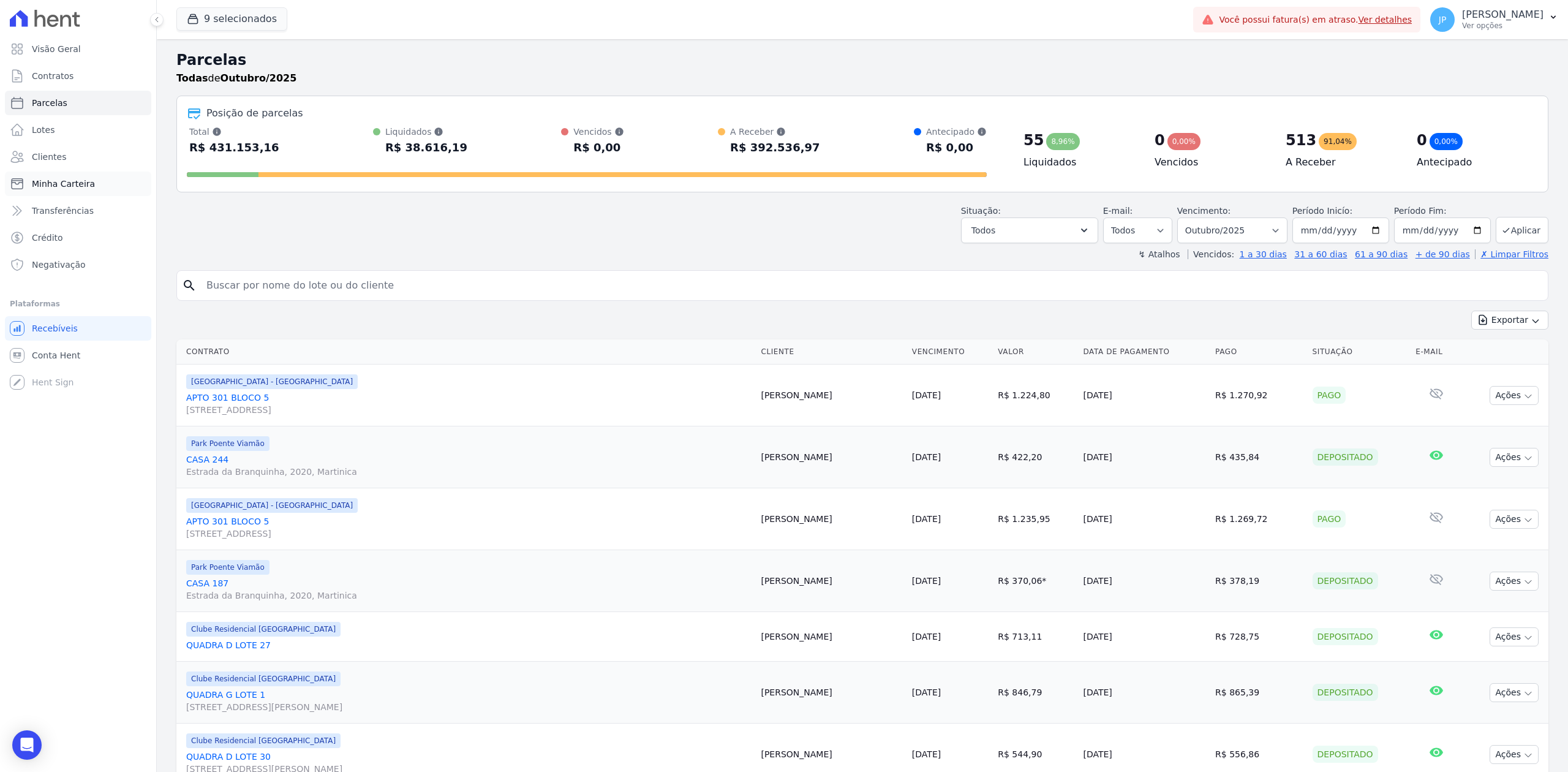
click at [74, 190] on span "Minha Carteira" at bounding box center [63, 184] width 63 height 12
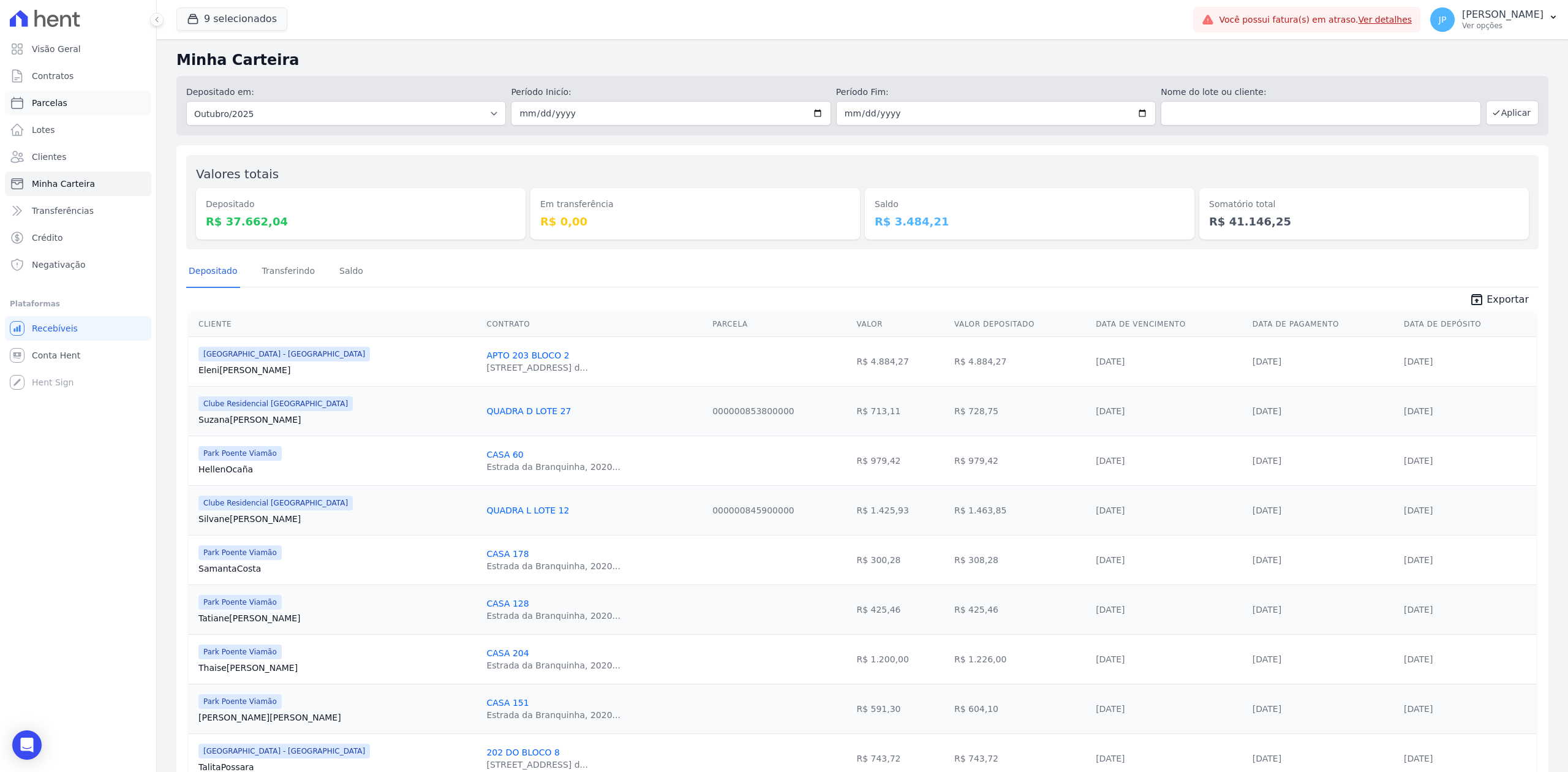
click at [103, 111] on link "Parcelas" at bounding box center [78, 102] width 147 height 25
select select
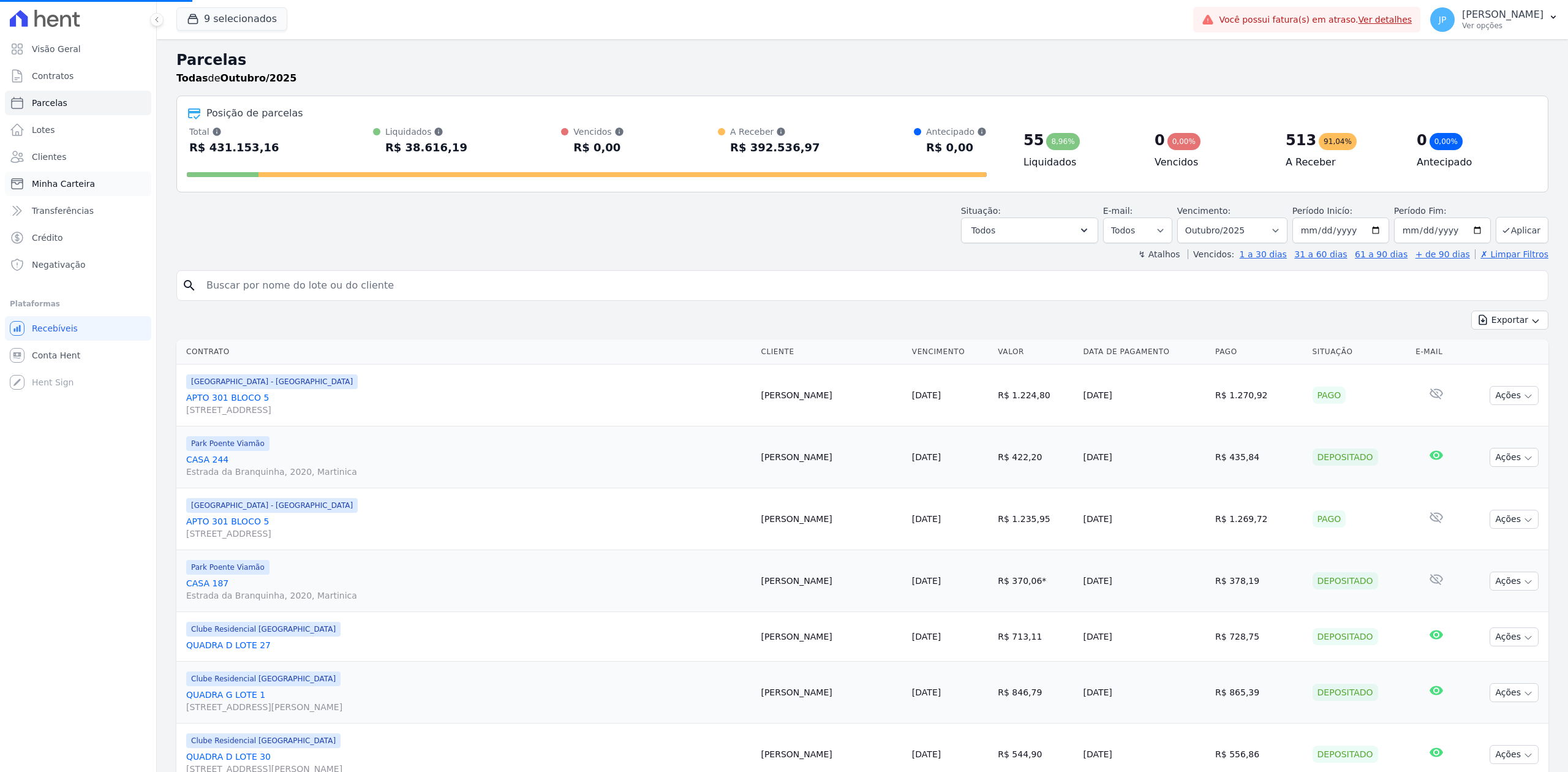
select select
click at [49, 190] on span "Minha Carteira" at bounding box center [63, 184] width 63 height 12
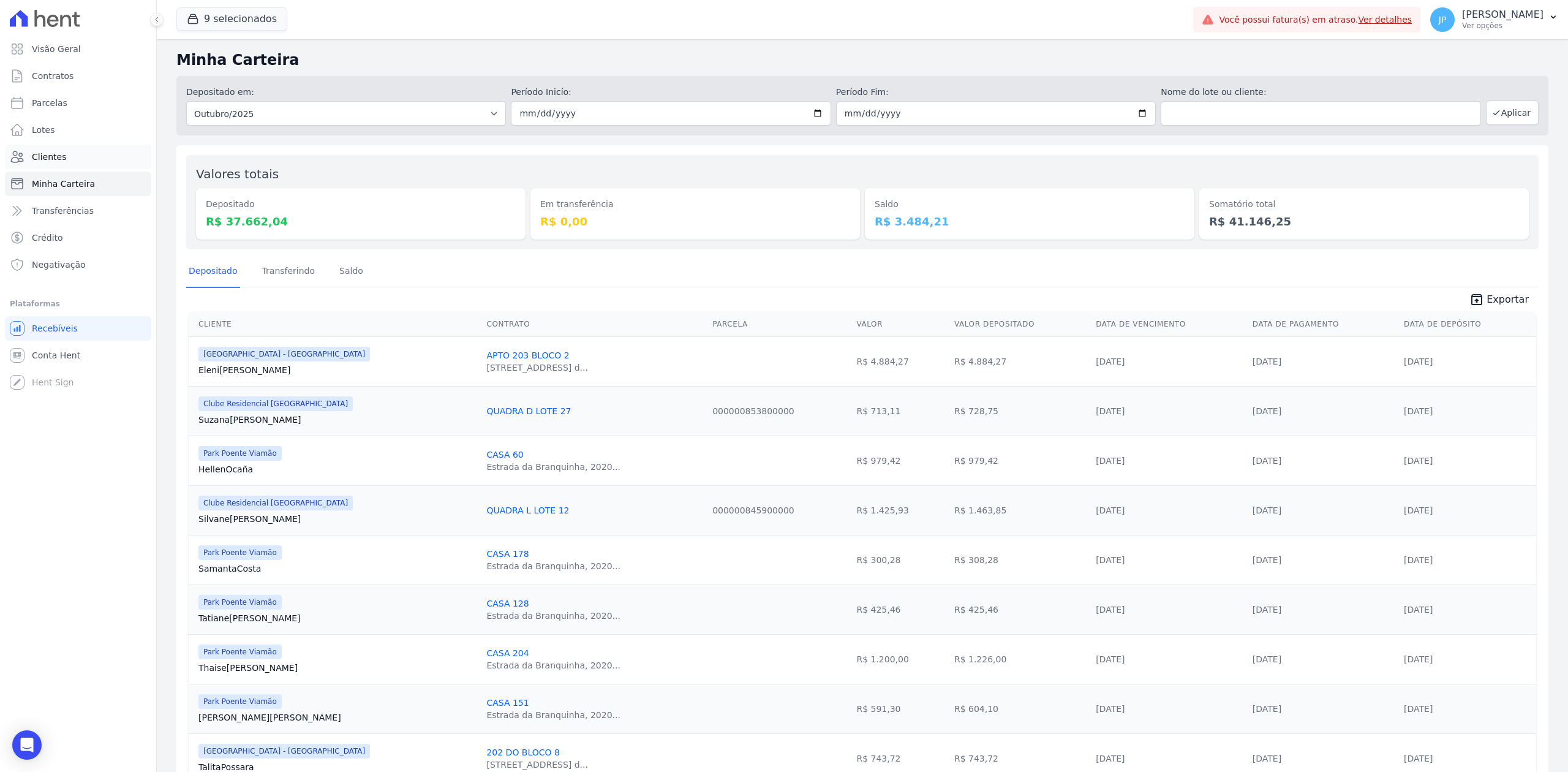
click at [56, 165] on link "Clientes" at bounding box center [78, 157] width 147 height 25
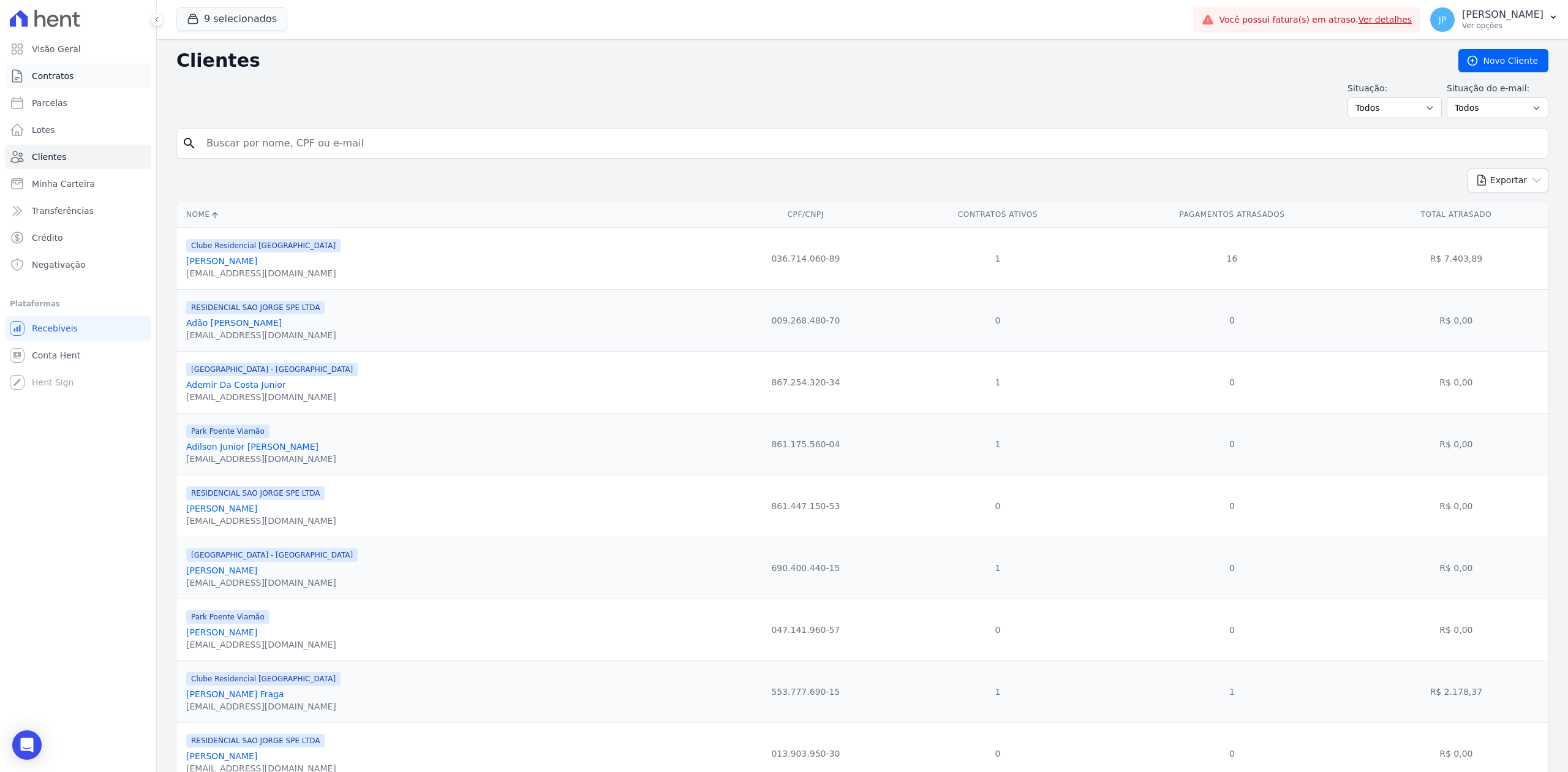
click at [43, 79] on span "Contratos" at bounding box center [53, 75] width 42 height 12
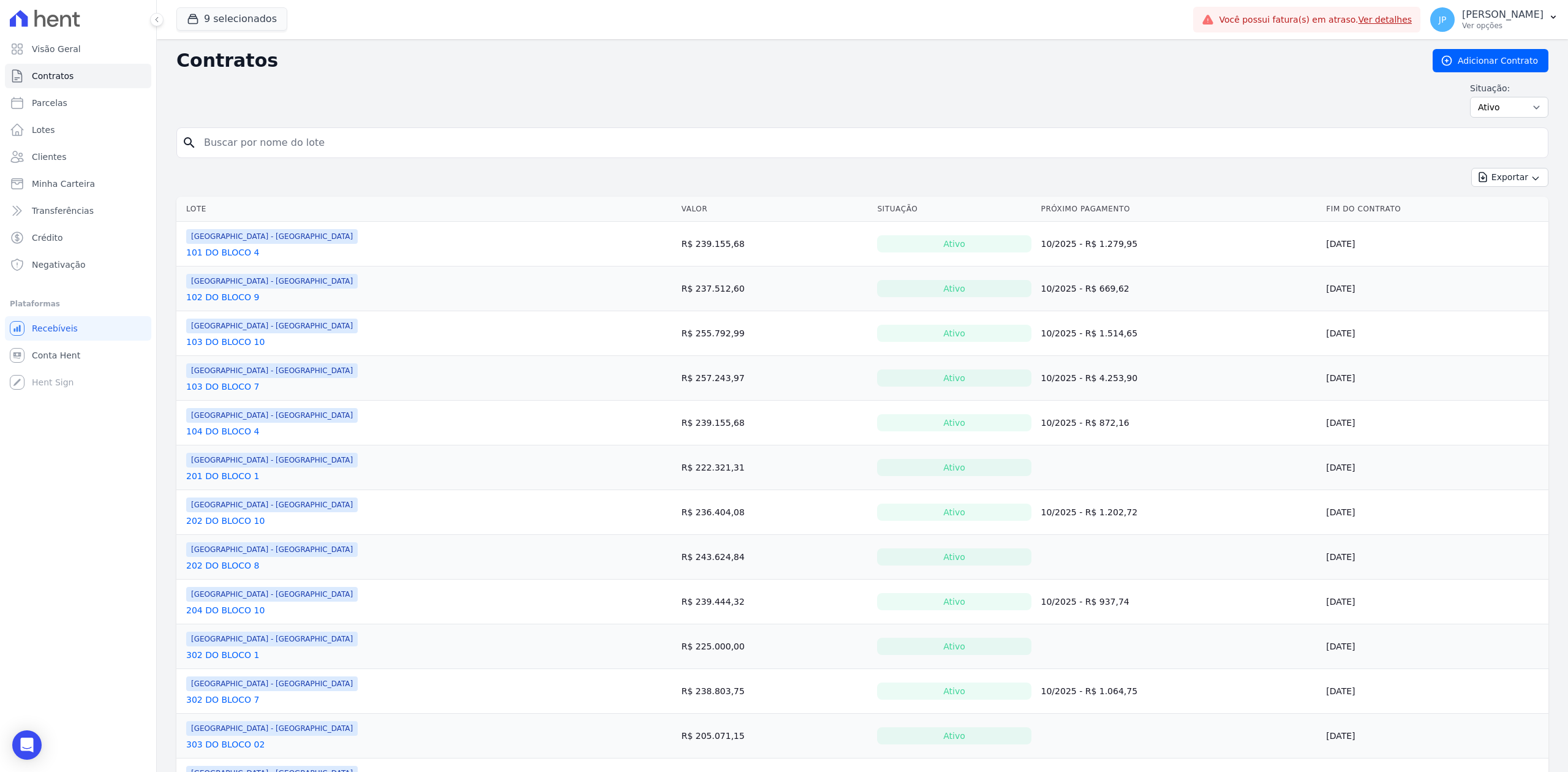
click at [290, 395] on td "[GEOGRAPHIC_DATA] - [GEOGRAPHIC_DATA] 103 DO BLOCO 7" at bounding box center [426, 378] width 500 height 44
click at [256, 6] on div "9 selecionados Apice Incorporadora [GEOGRAPHIC_DATA] - Juros de Obra [GEOGRAPHI…" at bounding box center [682, 19] width 1013 height 41
click at [226, 20] on button "9 selecionados" at bounding box center [232, 18] width 111 height 23
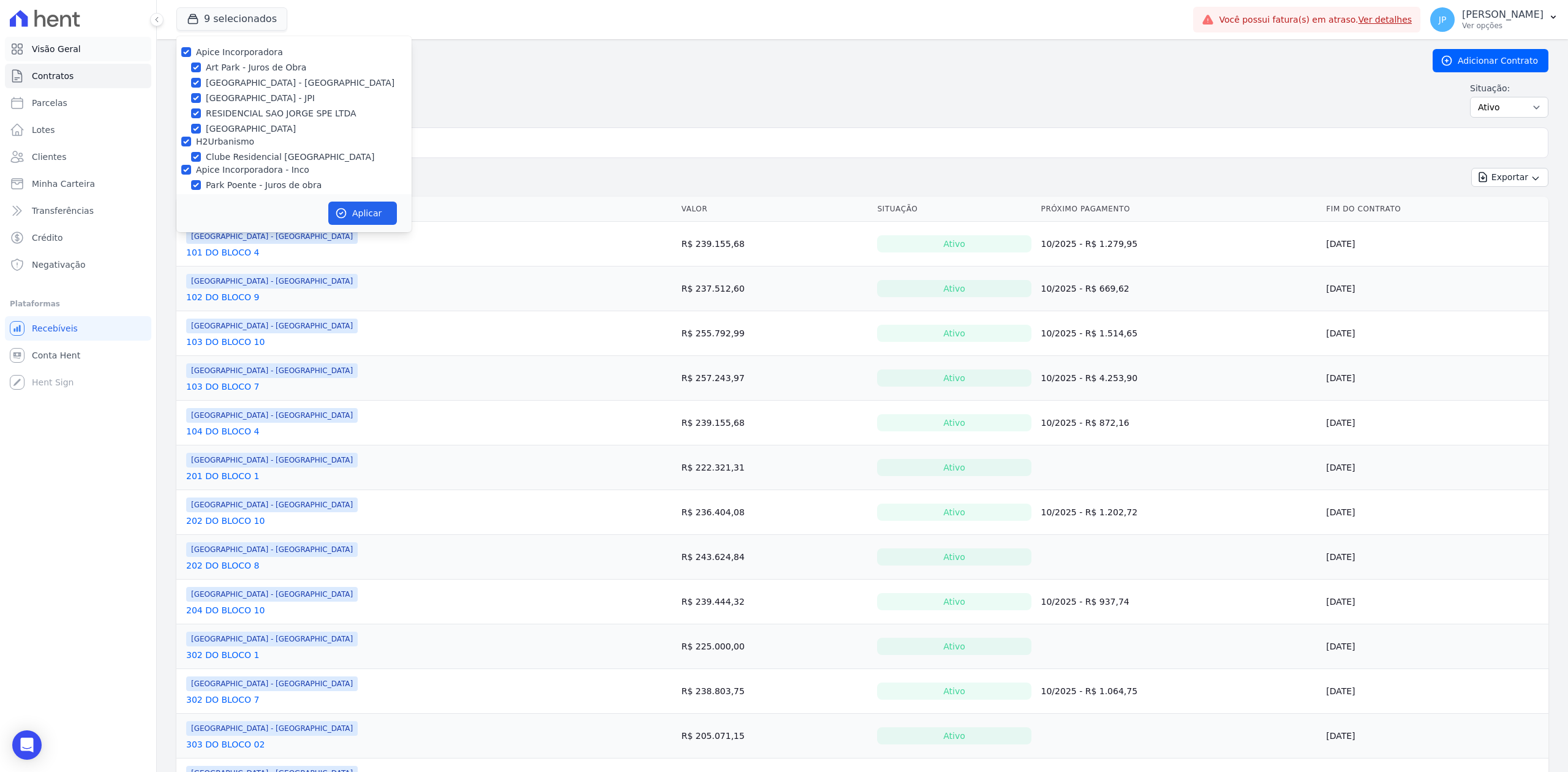
click at [106, 57] on link "Visão Geral" at bounding box center [78, 49] width 147 height 25
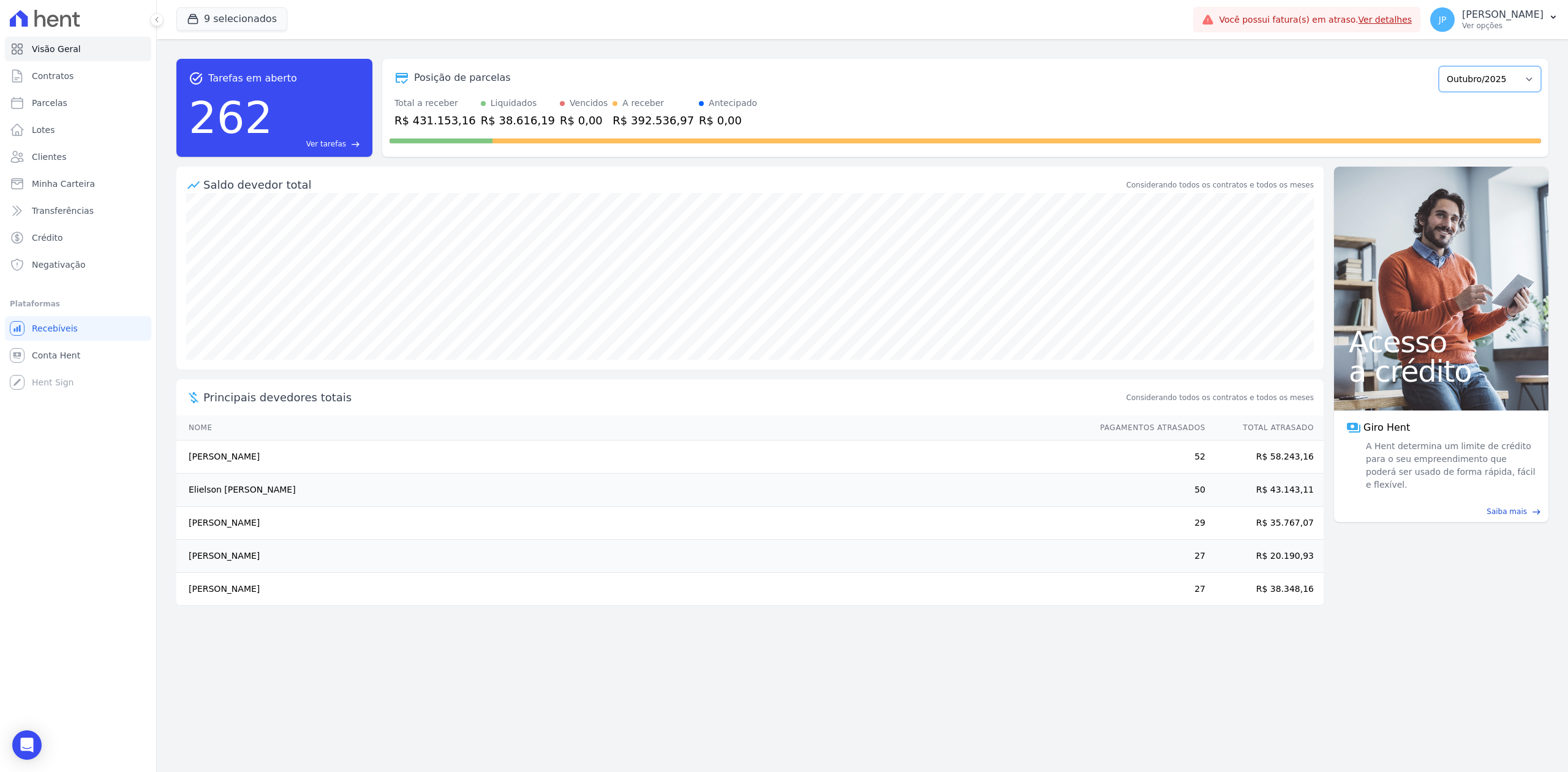
click at [1530, 69] on select "Novembro/2022 Dezembro/2022 [GEOGRAPHIC_DATA]/2023 Fevereiro/2023 Março/2023 Ab…" at bounding box center [1490, 79] width 102 height 26
drag, startPoint x: 1541, startPoint y: 19, endPoint x: 1069, endPoint y: 35, distance: 472.3
click at [1069, 35] on div "9 selecionados Apice Incorporadora [GEOGRAPHIC_DATA] - Juros de Obra [GEOGRAPHI…" at bounding box center [682, 19] width 1013 height 41
click at [1514, 23] on p "Ver opções" at bounding box center [1504, 26] width 81 height 10
click at [1453, 69] on link "Faturas" at bounding box center [1490, 80] width 157 height 22
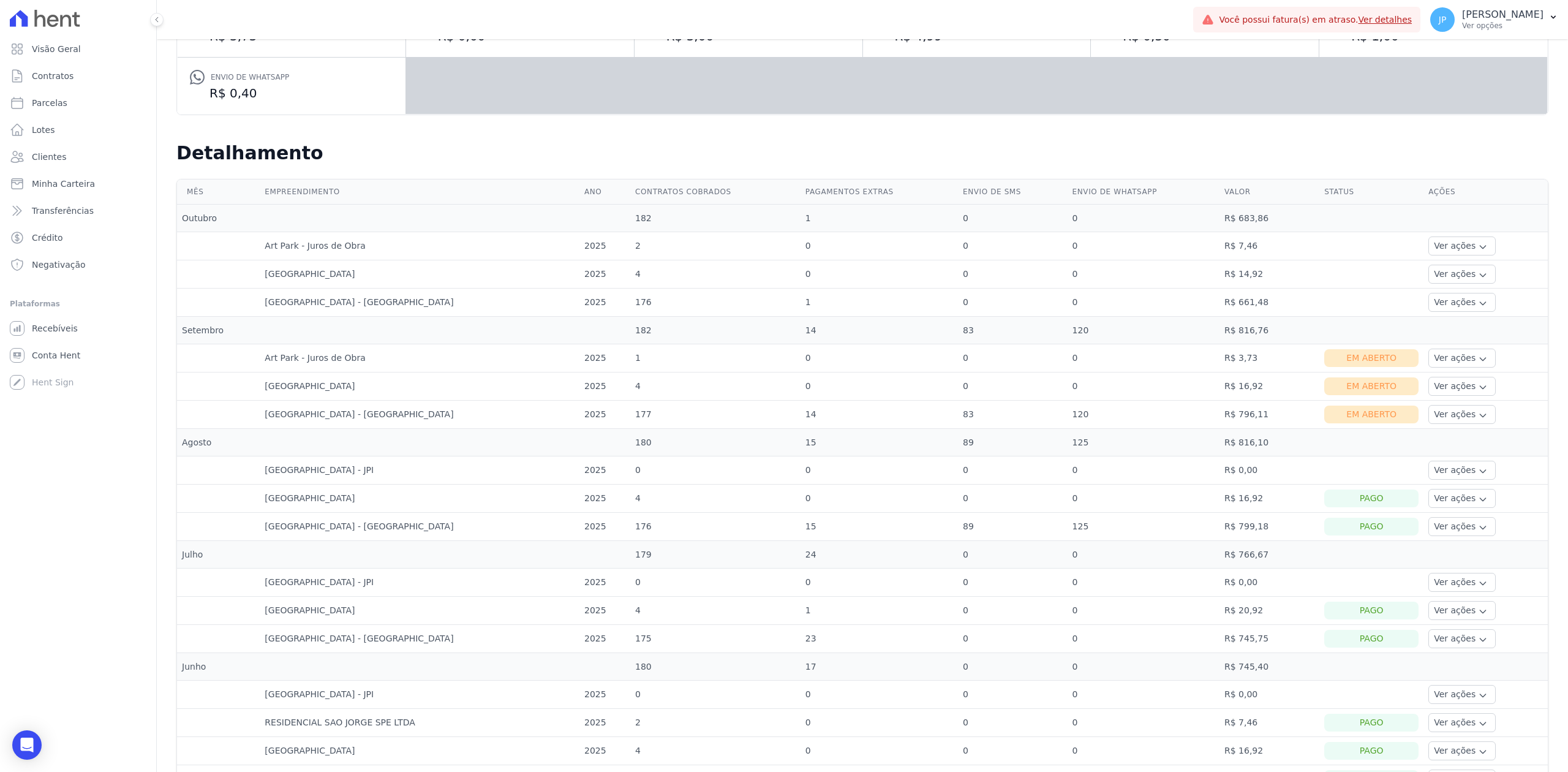
scroll to position [201, 0]
click at [1466, 360] on button "Ver ações" at bounding box center [1463, 355] width 67 height 19
click at [21, 730] on body "Visão Geral Contratos [GEOGRAPHIC_DATA] Lotes Clientes Minha Carteira Transferê…" at bounding box center [784, 386] width 1568 height 772
click at [18, 751] on div "Open Intercom Messenger" at bounding box center [27, 745] width 33 height 33
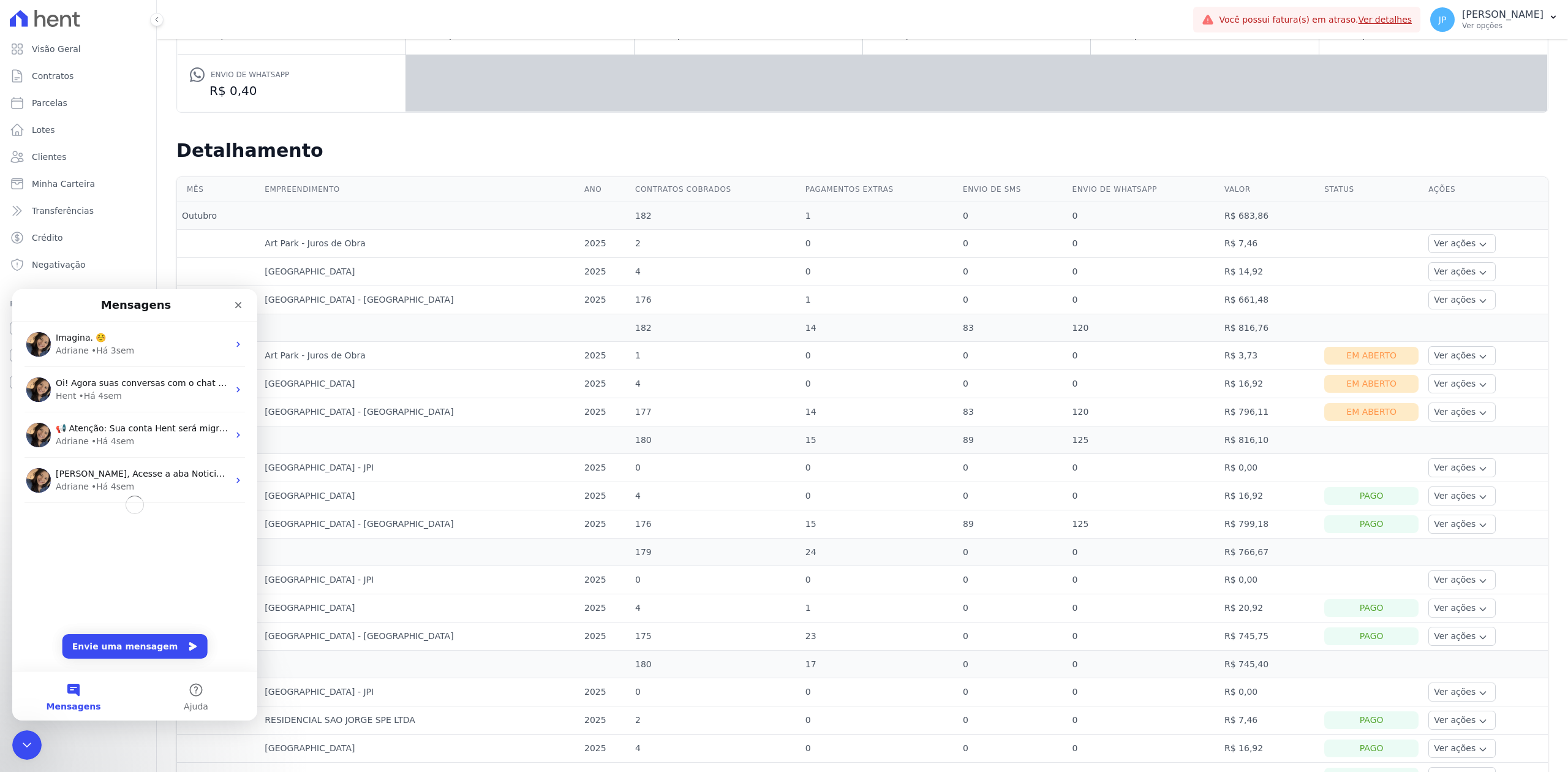
scroll to position [0, 0]
click at [152, 653] on button "Envie uma mensagem" at bounding box center [135, 646] width 145 height 25
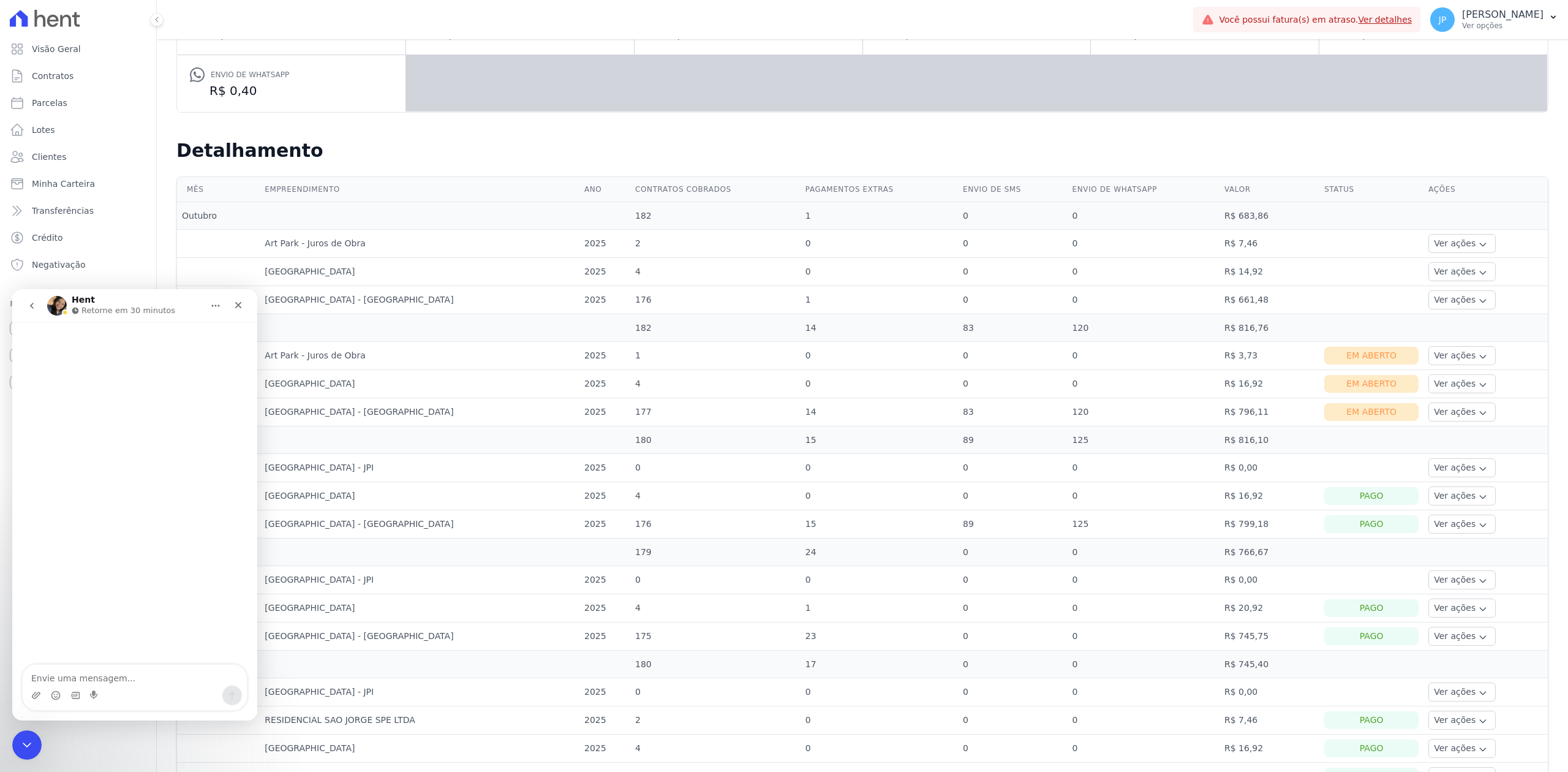
click at [118, 671] on textarea "Envie uma mensagem..." at bounding box center [135, 675] width 224 height 21
type textarea "Boa tarde! Tudo bem? Há um tempo atrás solicitei o cancelamento do contrato com…"
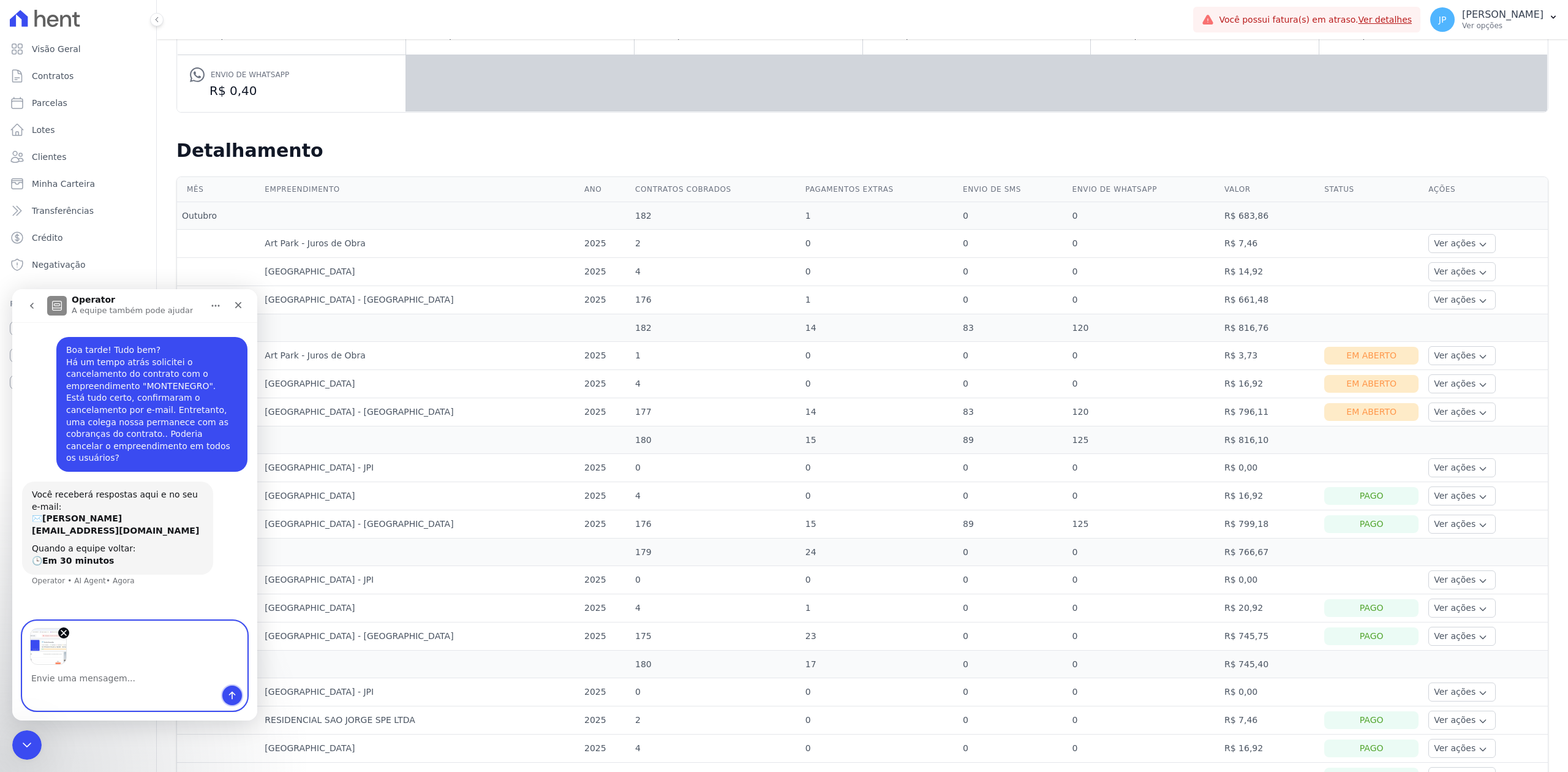
click at [228, 696] on icon "Enviar uma mensagem" at bounding box center [232, 696] width 10 height 10
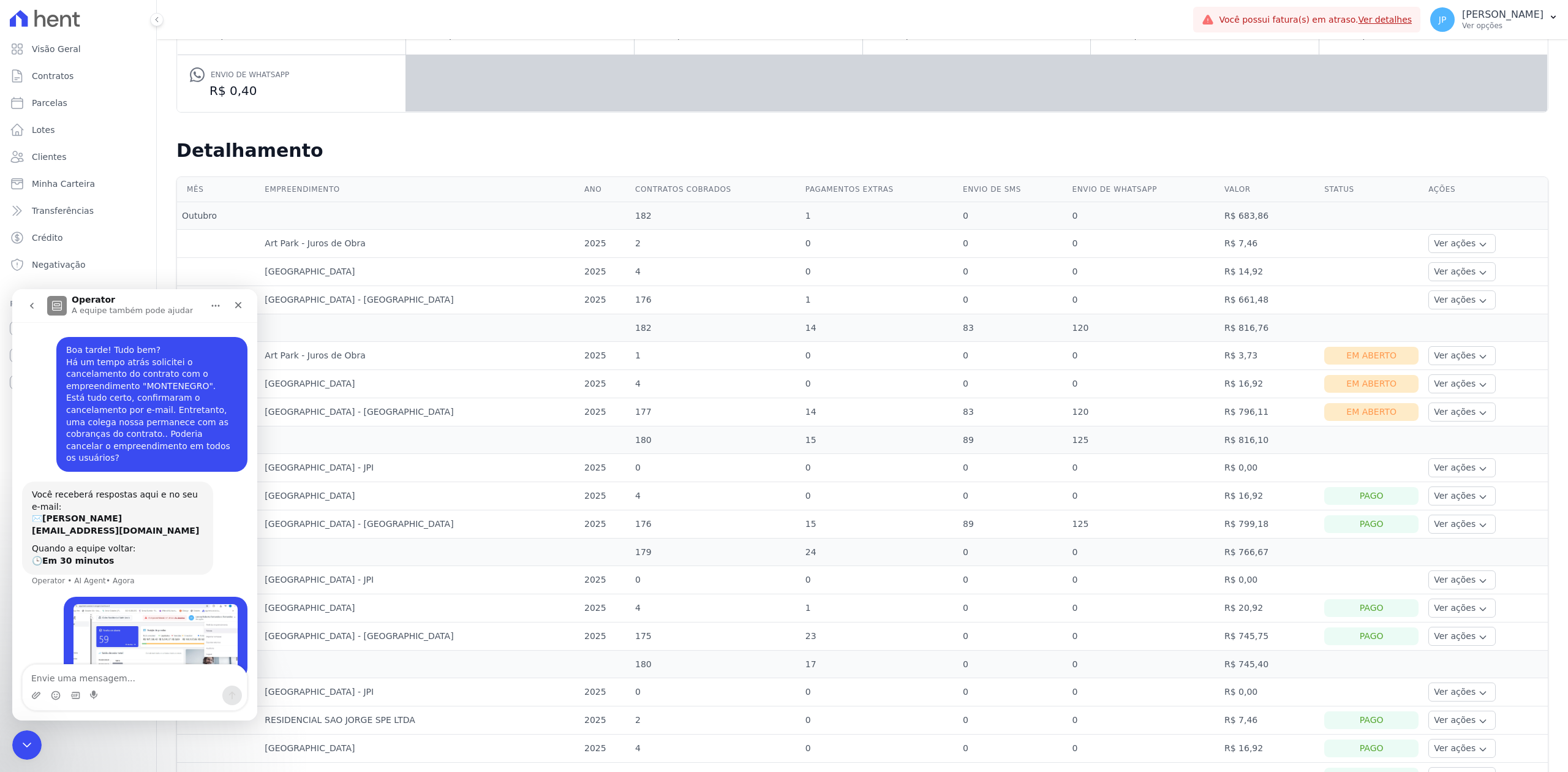
scroll to position [5, 0]
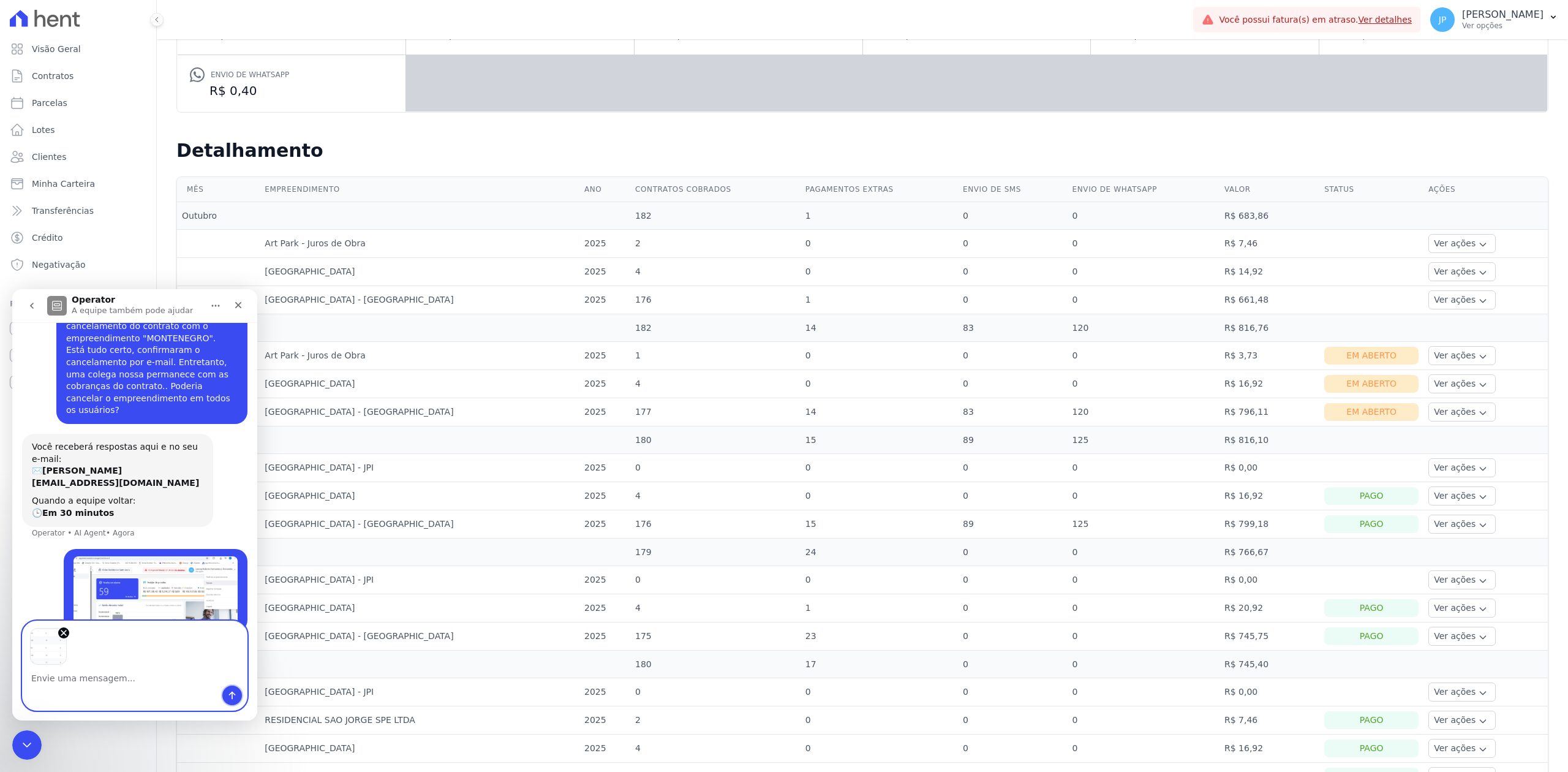
click at [222, 699] on button "Enviar uma mensagem" at bounding box center [232, 696] width 20 height 20
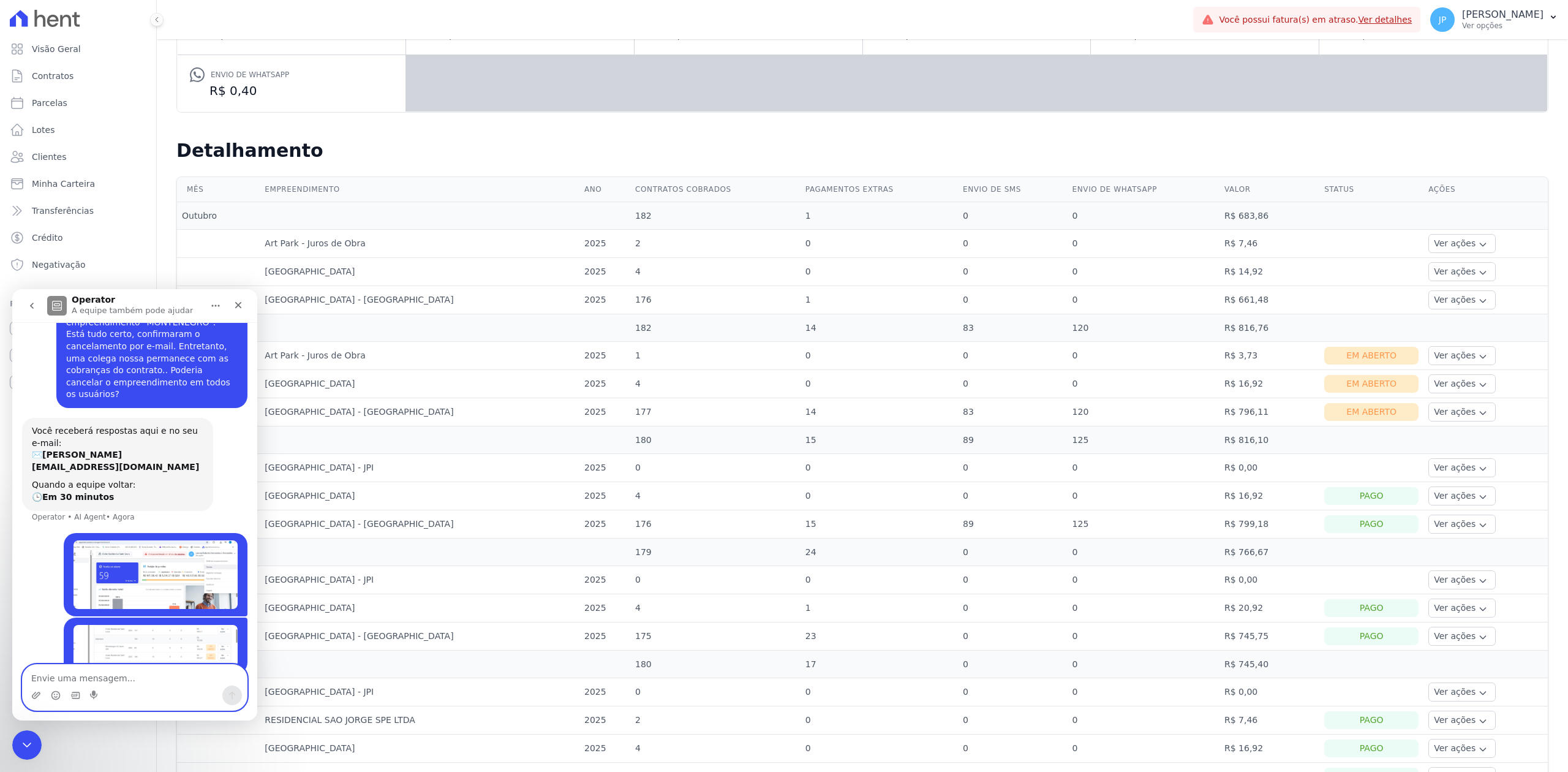
click at [123, 678] on textarea "Envie uma mensagem..." at bounding box center [135, 675] width 224 height 21
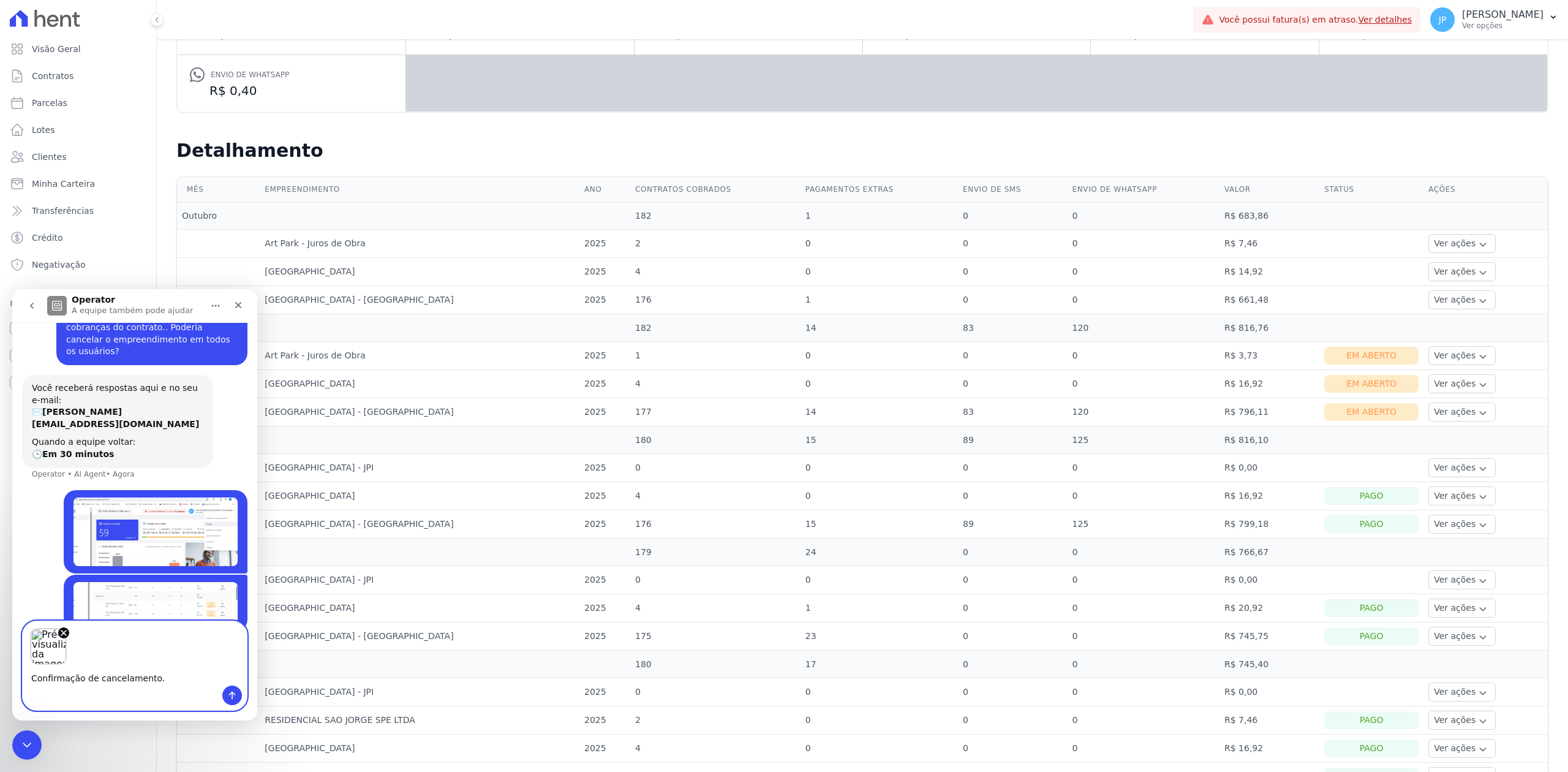
type textarea "Confirmação de cancelamento.."
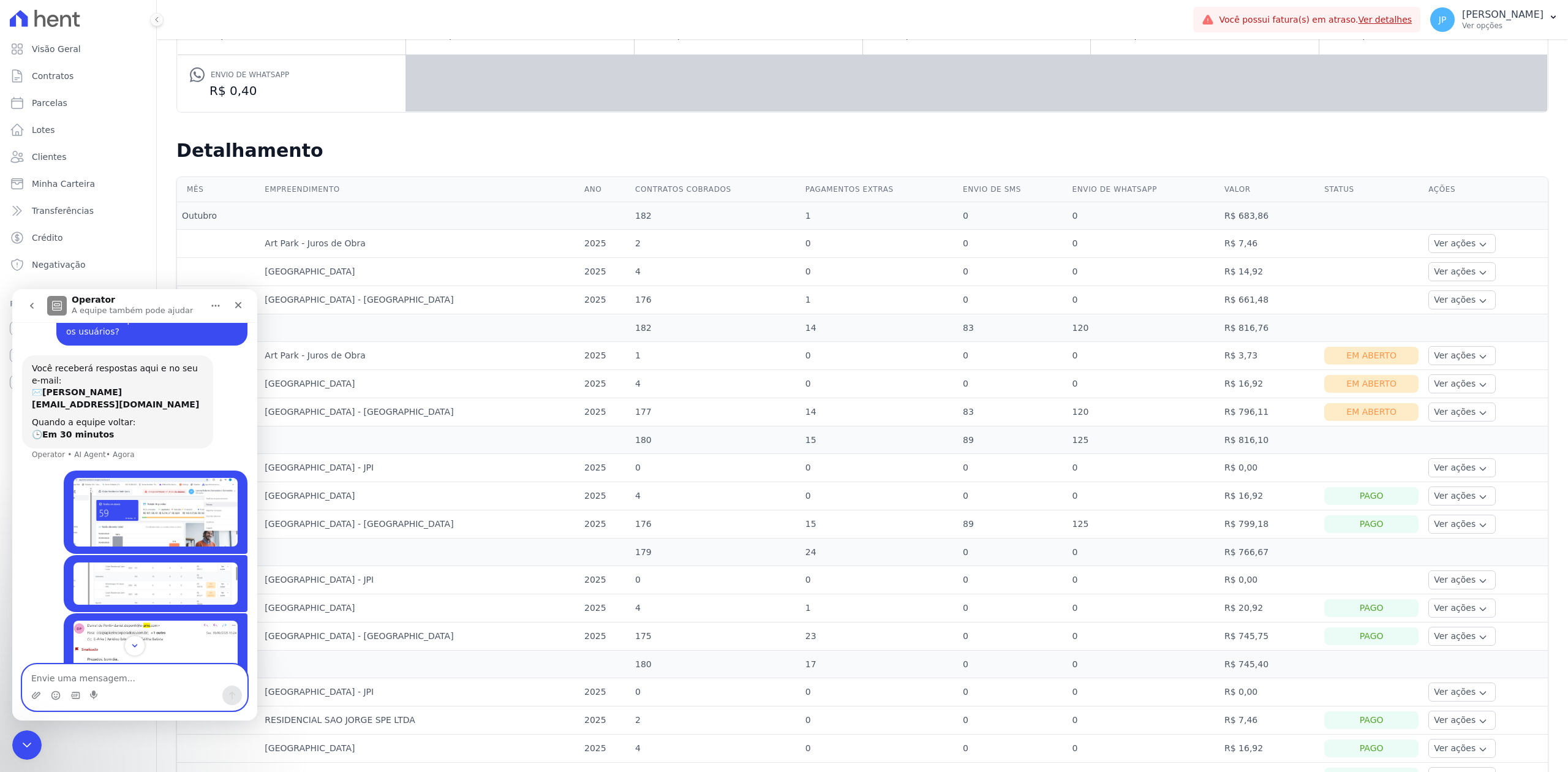
scroll to position [223, 0]
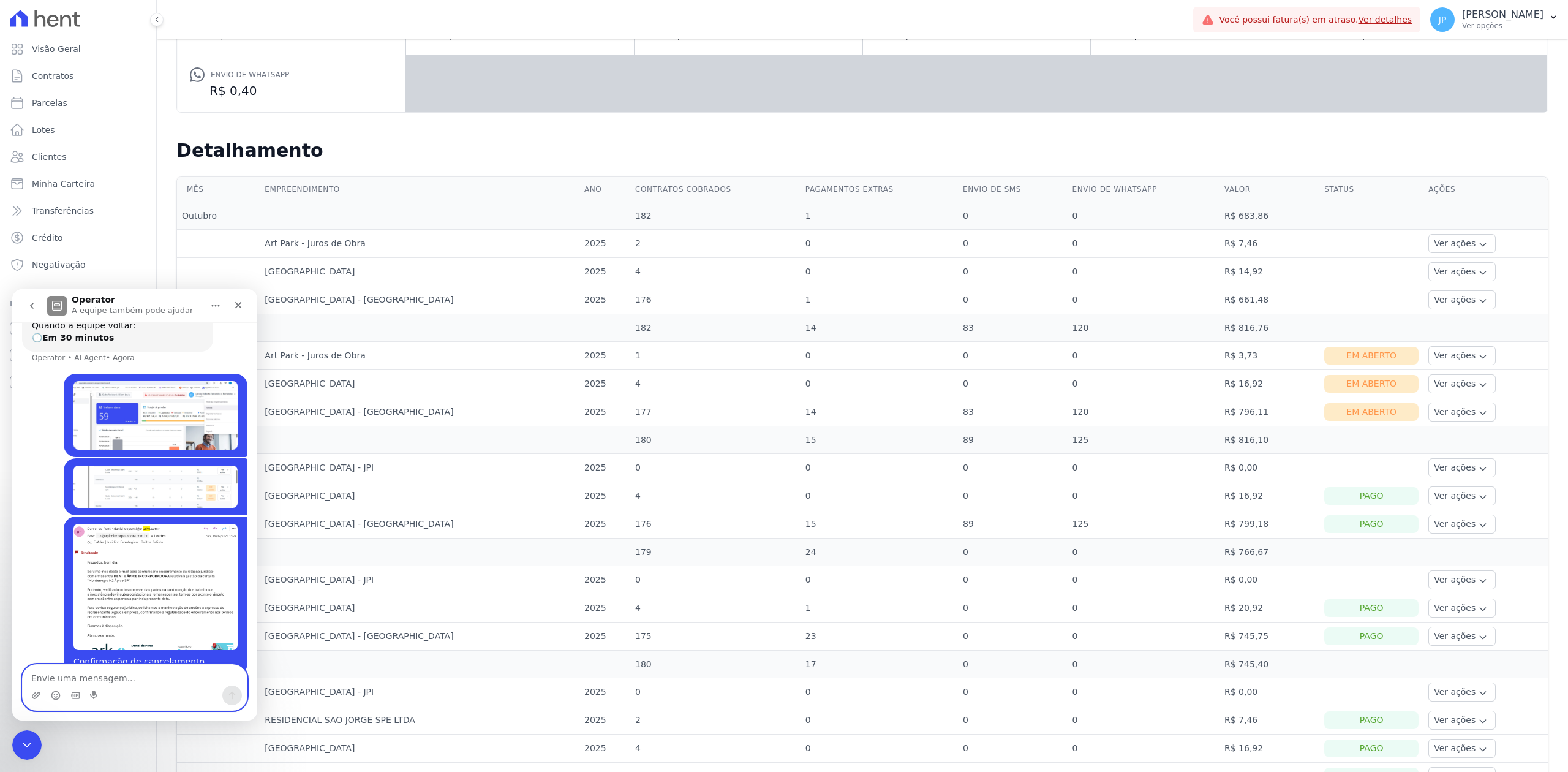
click at [32, 301] on icon "go back" at bounding box center [32, 306] width 10 height 10
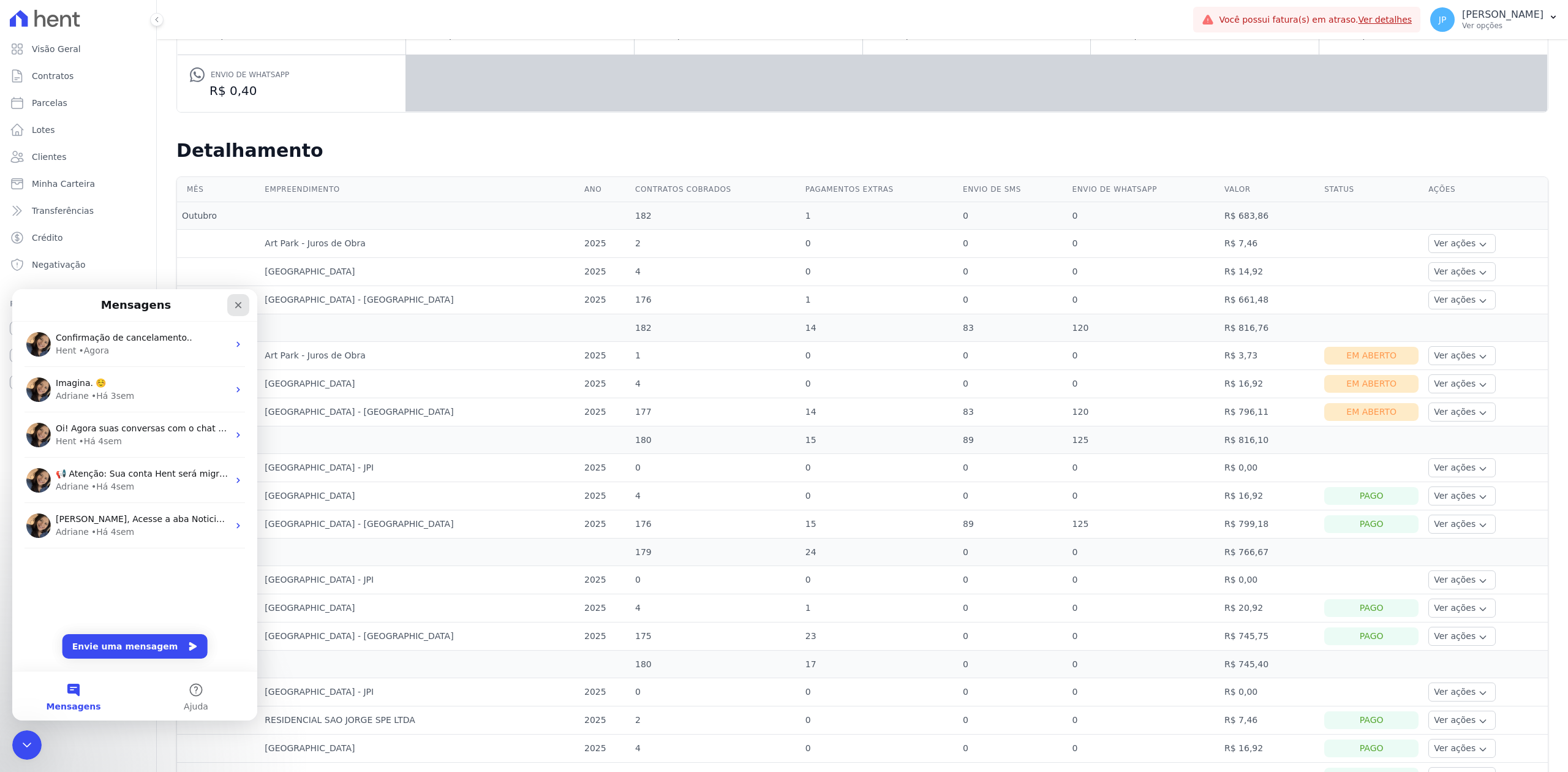
click at [236, 311] on div "Fechar" at bounding box center [238, 306] width 22 height 22
